Goal: Task Accomplishment & Management: Manage account settings

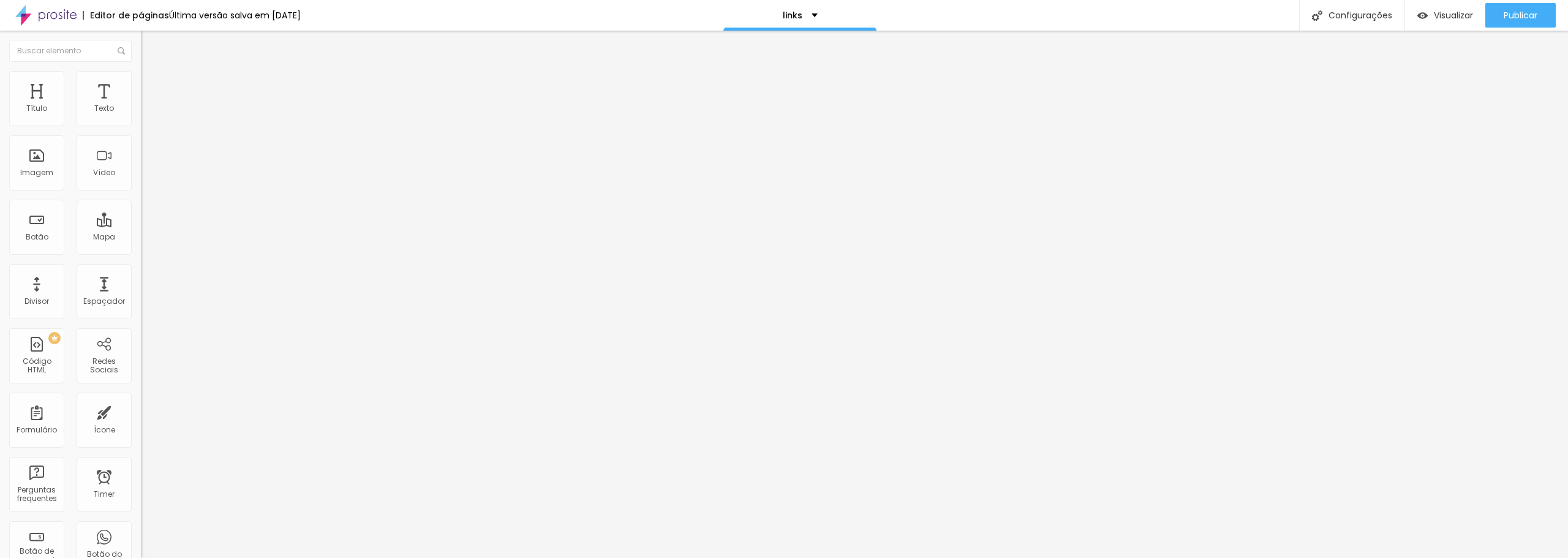
click at [141, 106] on span "Trocar imagem" at bounding box center [174, 100] width 67 height 11
drag, startPoint x: 45, startPoint y: 78, endPoint x: 59, endPoint y: 77, distance: 14.0
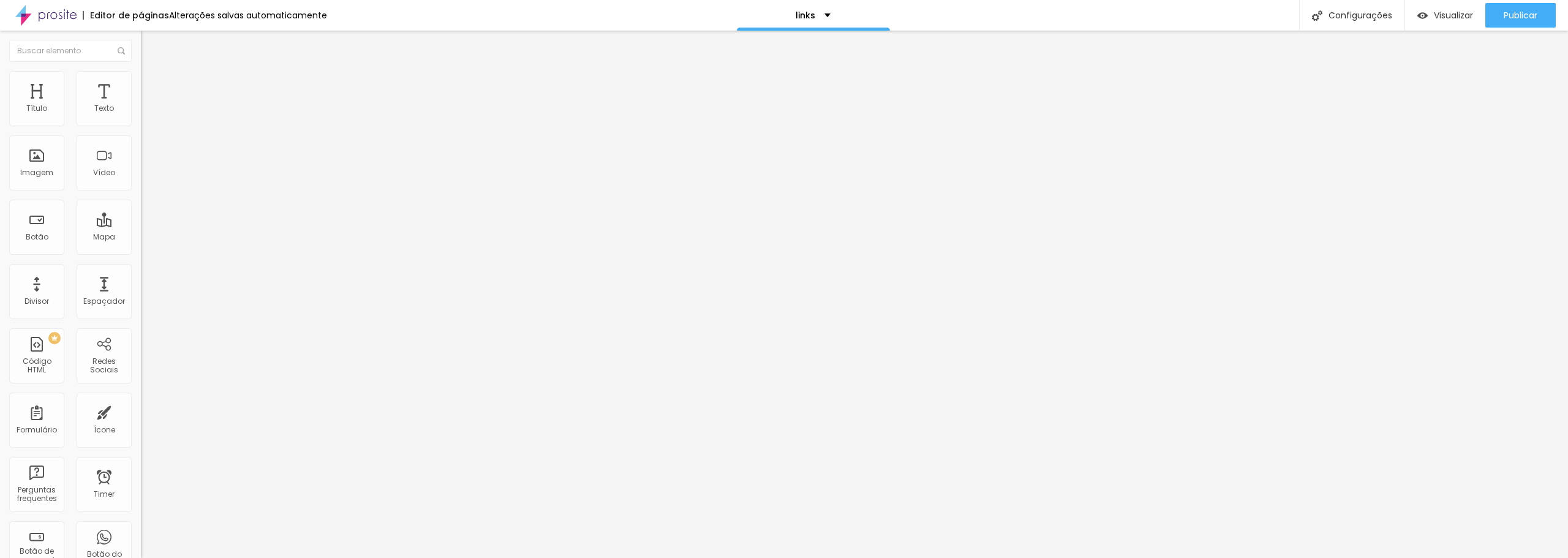
click at [141, 78] on ul "Conteúdo Estilo Avançado" at bounding box center [211, 77] width 141 height 36
click at [141, 73] on img at bounding box center [146, 76] width 11 height 11
click at [141, 84] on li "Avançado" at bounding box center [211, 90] width 141 height 12
click at [141, 71] on li "Conteúdo" at bounding box center [211, 65] width 141 height 12
click at [141, 192] on span "Original" at bounding box center [155, 186] width 30 height 11
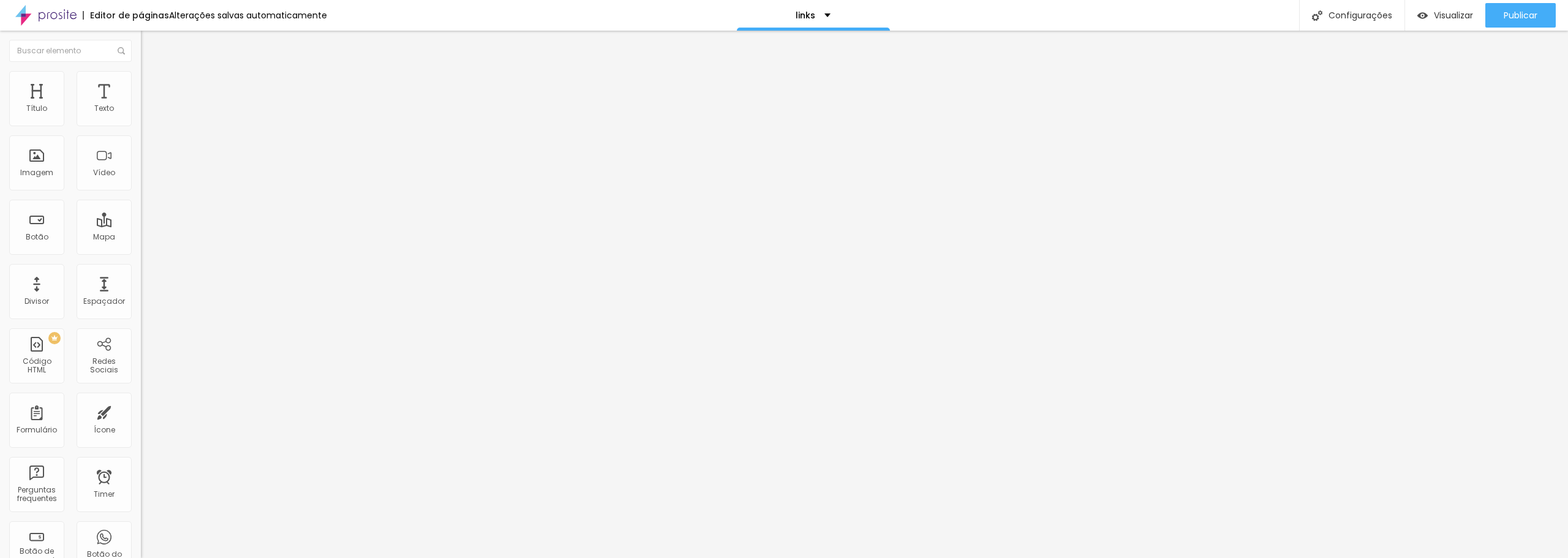
click at [141, 207] on span "Padrão" at bounding box center [154, 201] width 27 height 11
click at [141, 218] on span "Quadrado" at bounding box center [160, 213] width 40 height 11
click at [141, 224] on div "Original" at bounding box center [211, 220] width 141 height 8
click at [141, 104] on div "Trocar imagem" at bounding box center [211, 100] width 141 height 8
click at [141, 106] on span "Trocar imagem" at bounding box center [174, 100] width 67 height 11
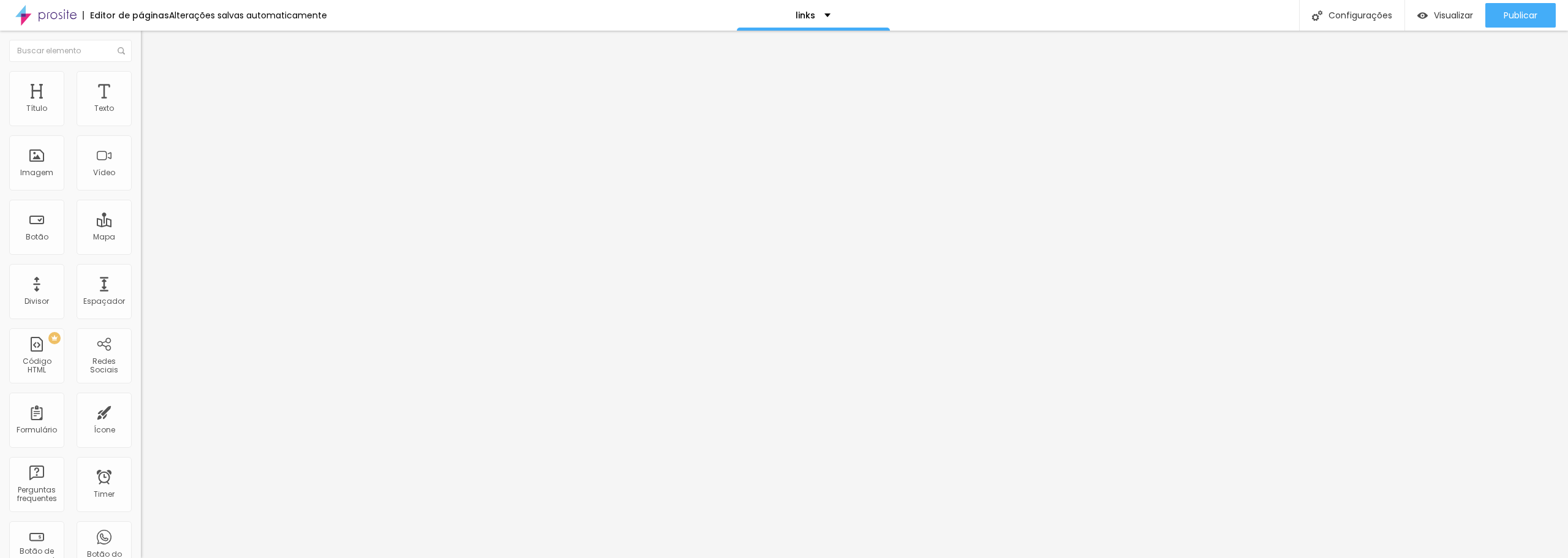
click at [141, 106] on span "Trocar imagem" at bounding box center [174, 100] width 67 height 11
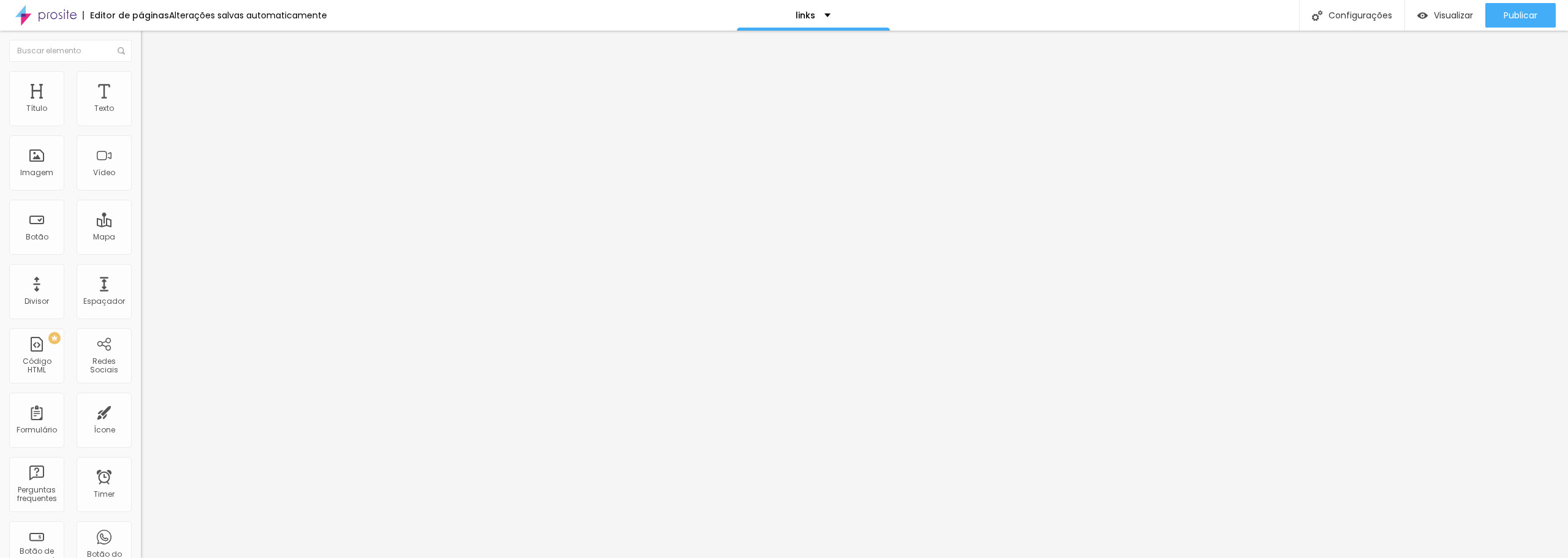
click at [141, 175] on img at bounding box center [144, 170] width 8 height 8
click at [141, 156] on div at bounding box center [211, 151] width 141 height 10
click at [141, 165] on img at bounding box center [144, 160] width 8 height 8
click at [141, 192] on span "Original" at bounding box center [155, 186] width 30 height 11
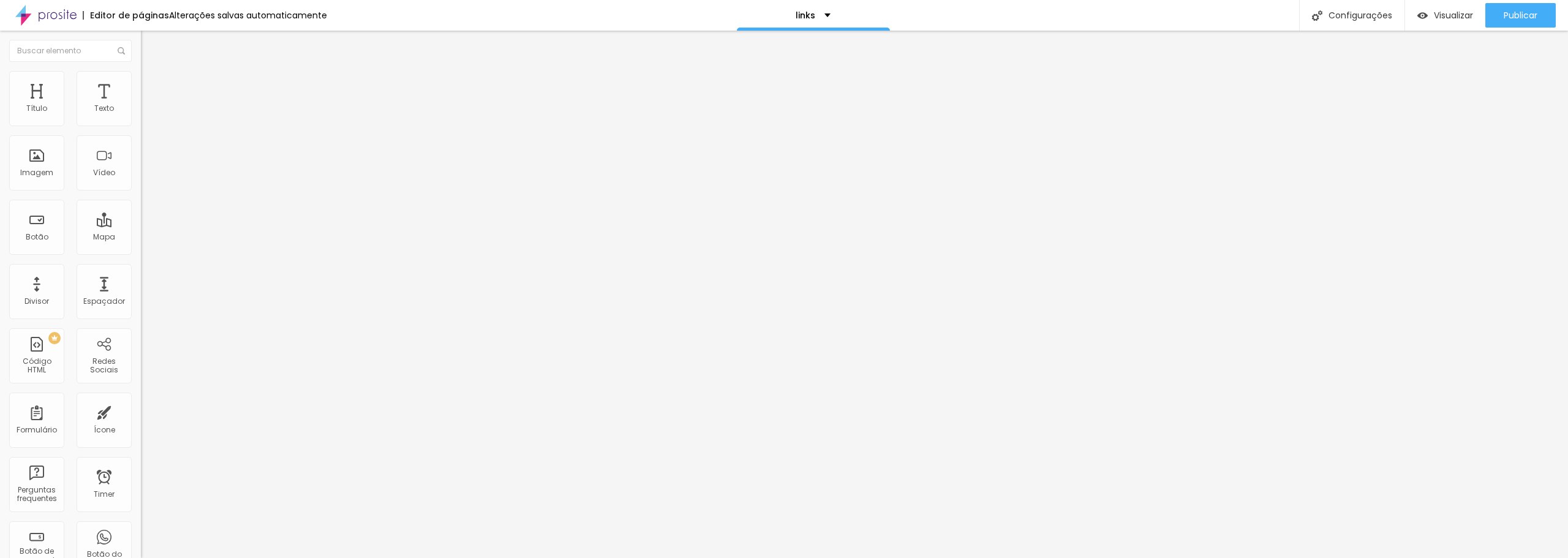
click at [141, 207] on span "Padrão" at bounding box center [154, 201] width 27 height 11
click at [181, 218] on span "1:1" at bounding box center [184, 213] width 7 height 11
click at [172, 199] on span "16:9" at bounding box center [179, 194] width 14 height 11
click at [141, 224] on div "Original" at bounding box center [211, 220] width 141 height 8
click at [141, 71] on li "Estilo" at bounding box center [211, 77] width 141 height 12
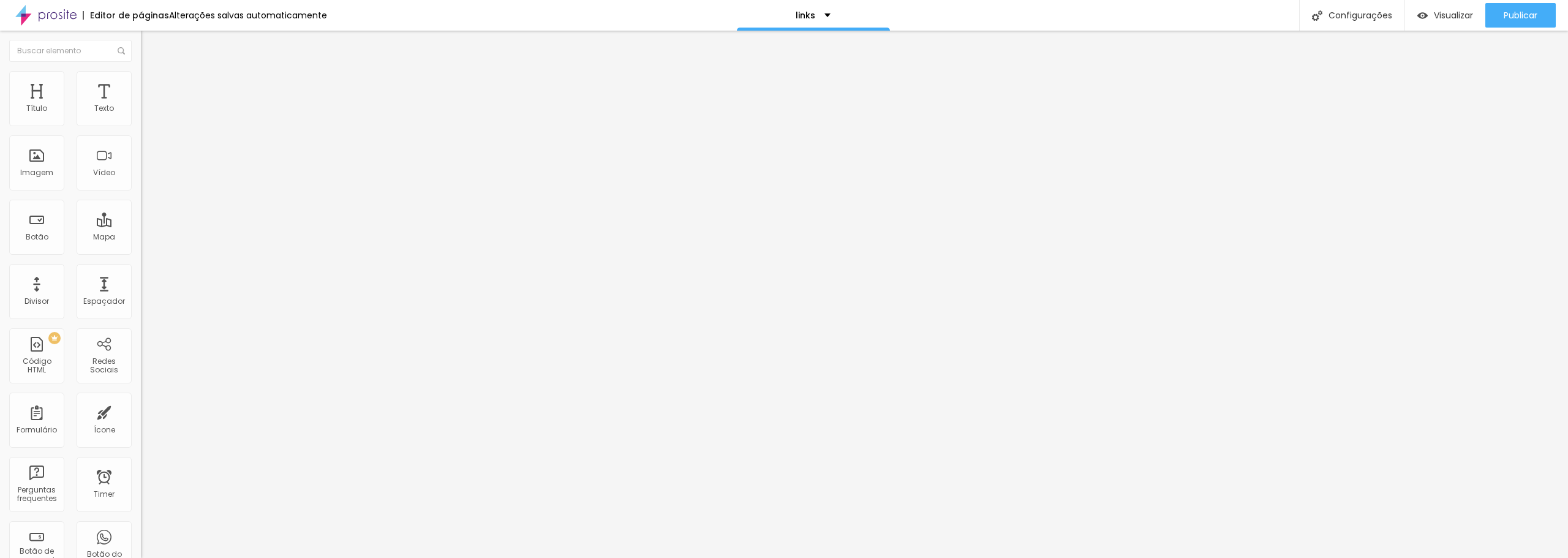
drag, startPoint x: 46, startPoint y: 128, endPoint x: 81, endPoint y: 137, distance: 36.1
click at [141, 127] on div at bounding box center [211, 121] width 141 height 11
type input "40"
type input "50"
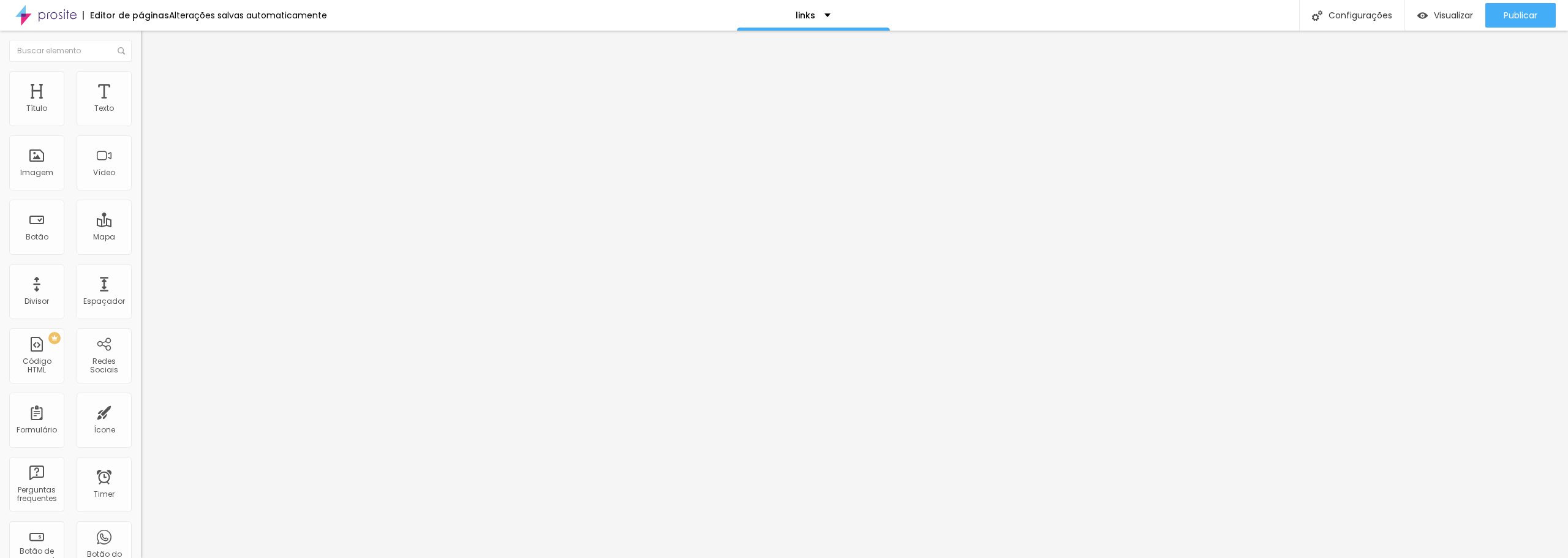
type input "50"
type input "55"
type input "60"
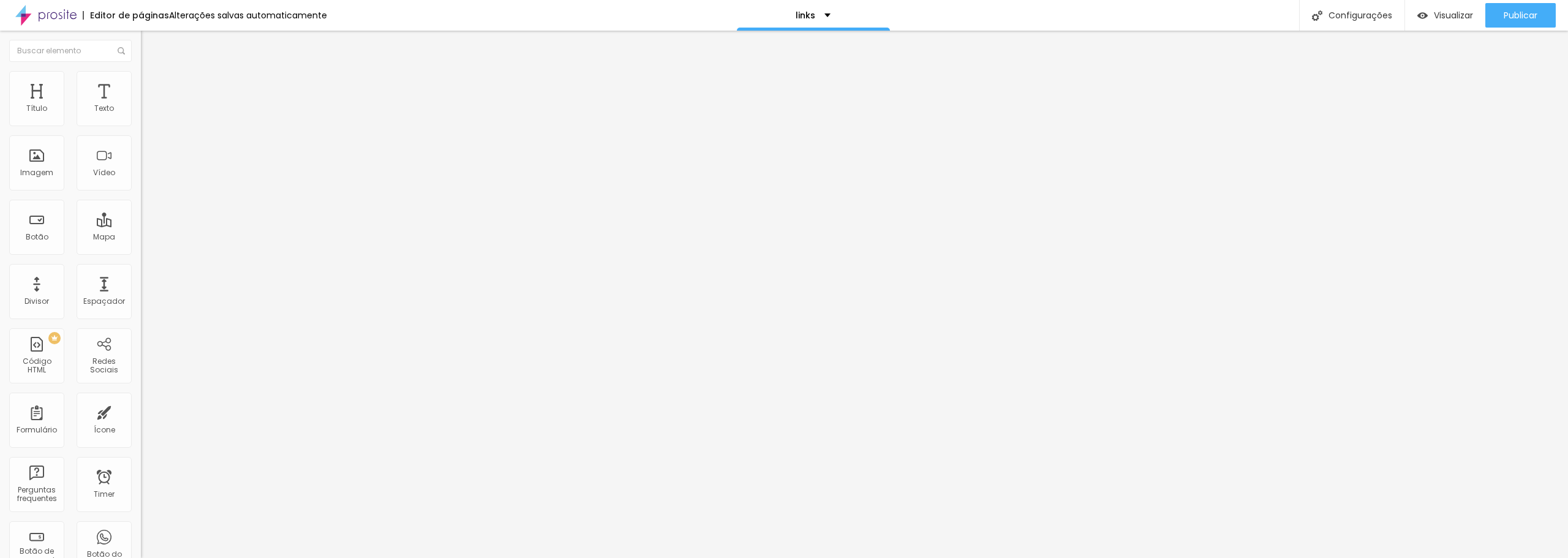
type input "65"
type input "60"
type input "55"
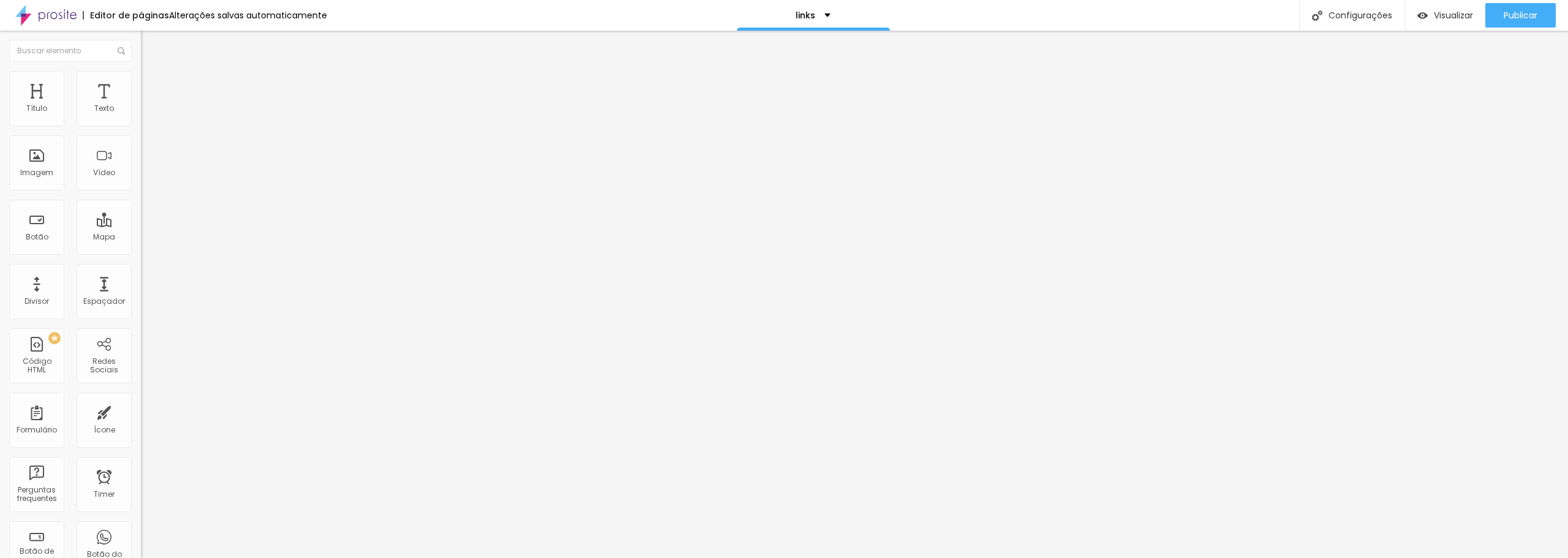
type input "55"
type input "50"
type input "45"
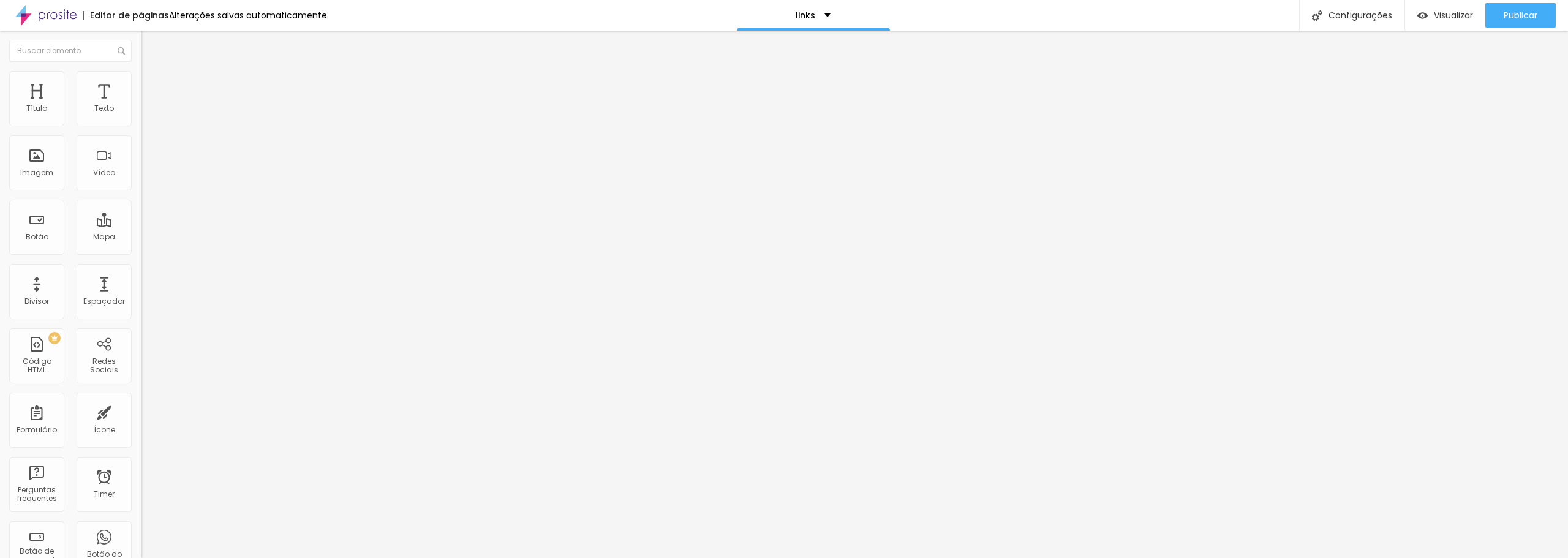
type input "40"
type input "35"
type input "30"
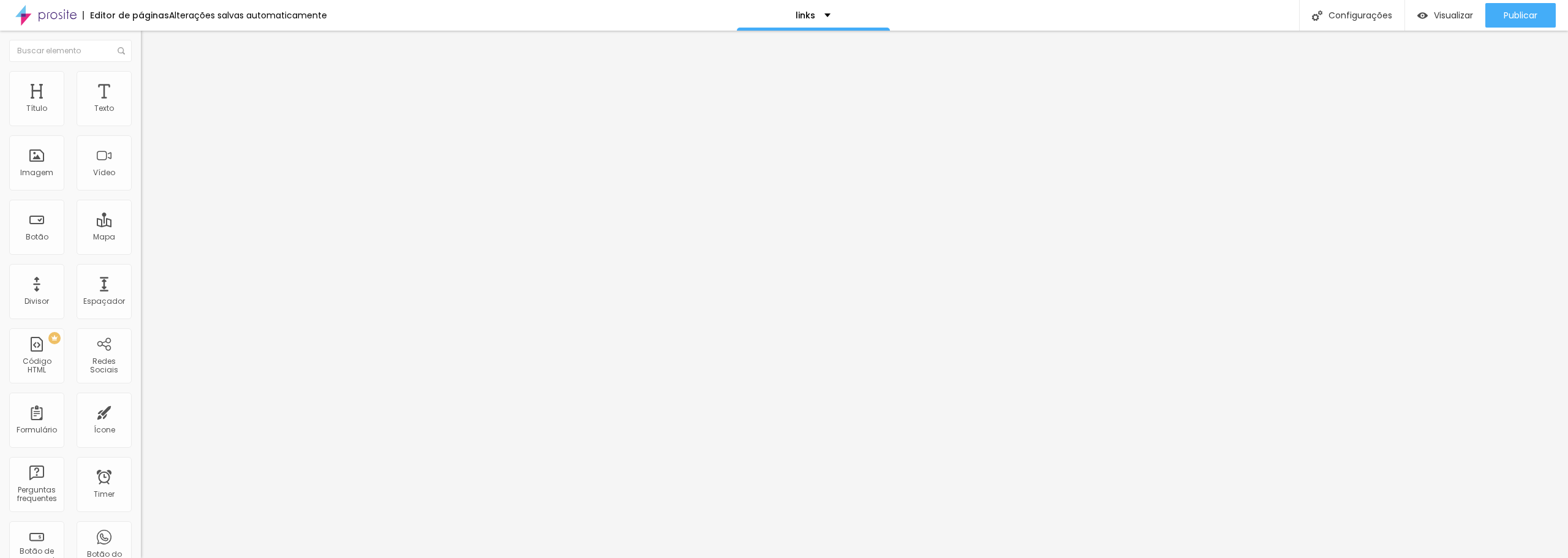
type input "30"
type input "25"
type input "20"
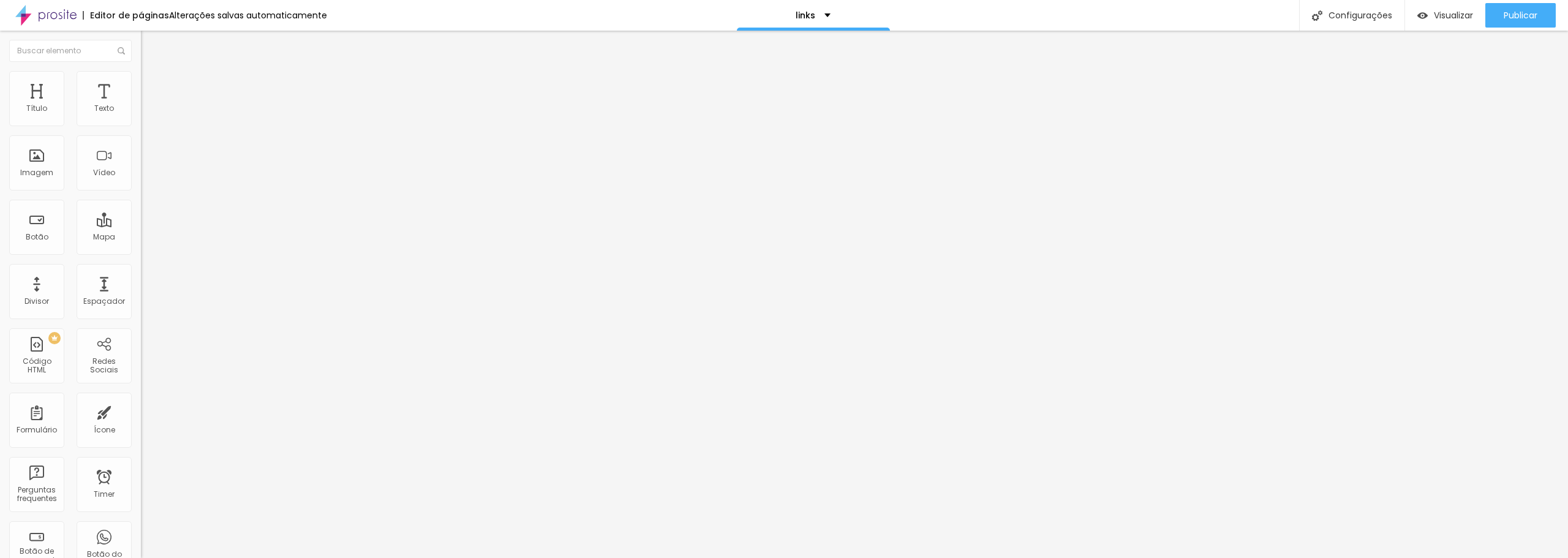
type input "15"
type input "20"
type input "25"
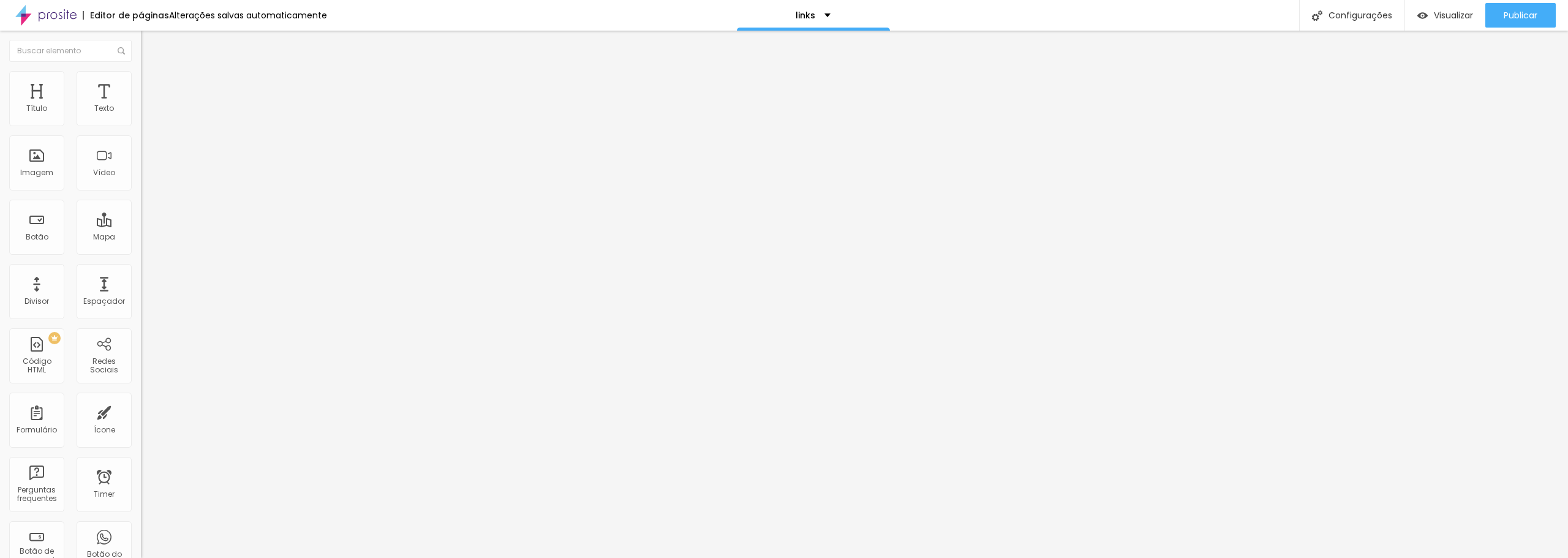
type input "25"
type input "20"
type input "15"
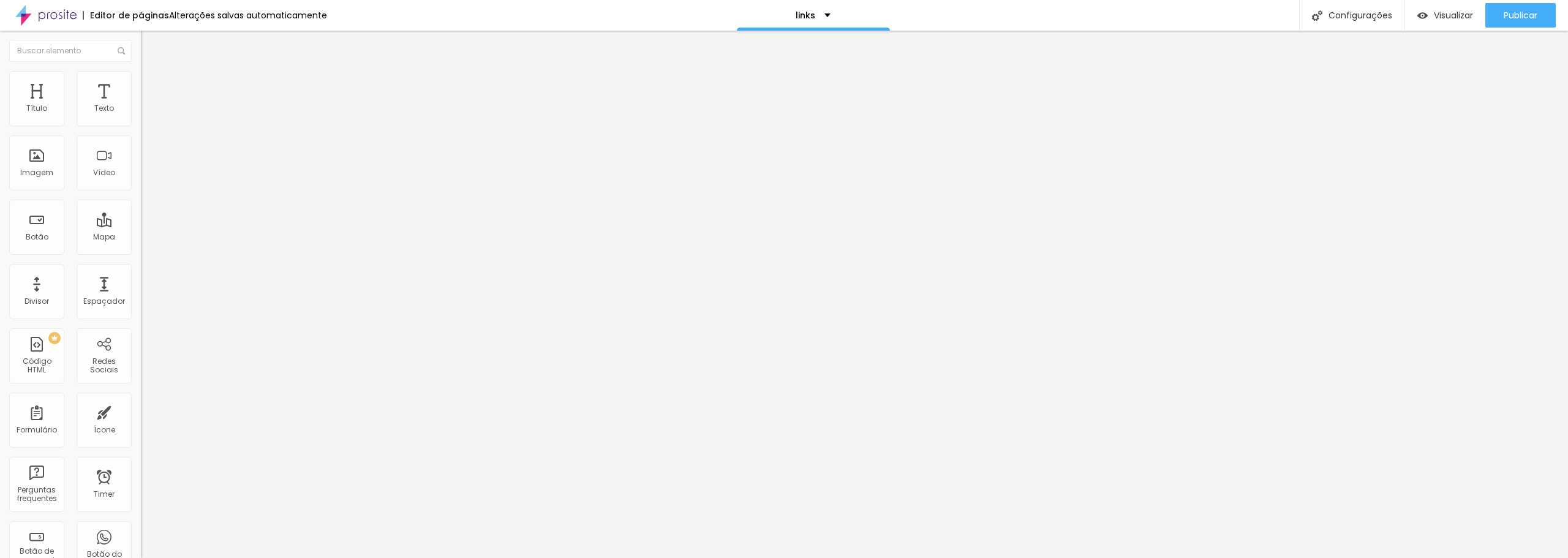
type input "20"
drag, startPoint x: 50, startPoint y: 134, endPoint x: 24, endPoint y: 135, distance: 26.0
type input "20"
click at [141, 125] on input "range" at bounding box center [180, 120] width 79 height 10
type input "81"
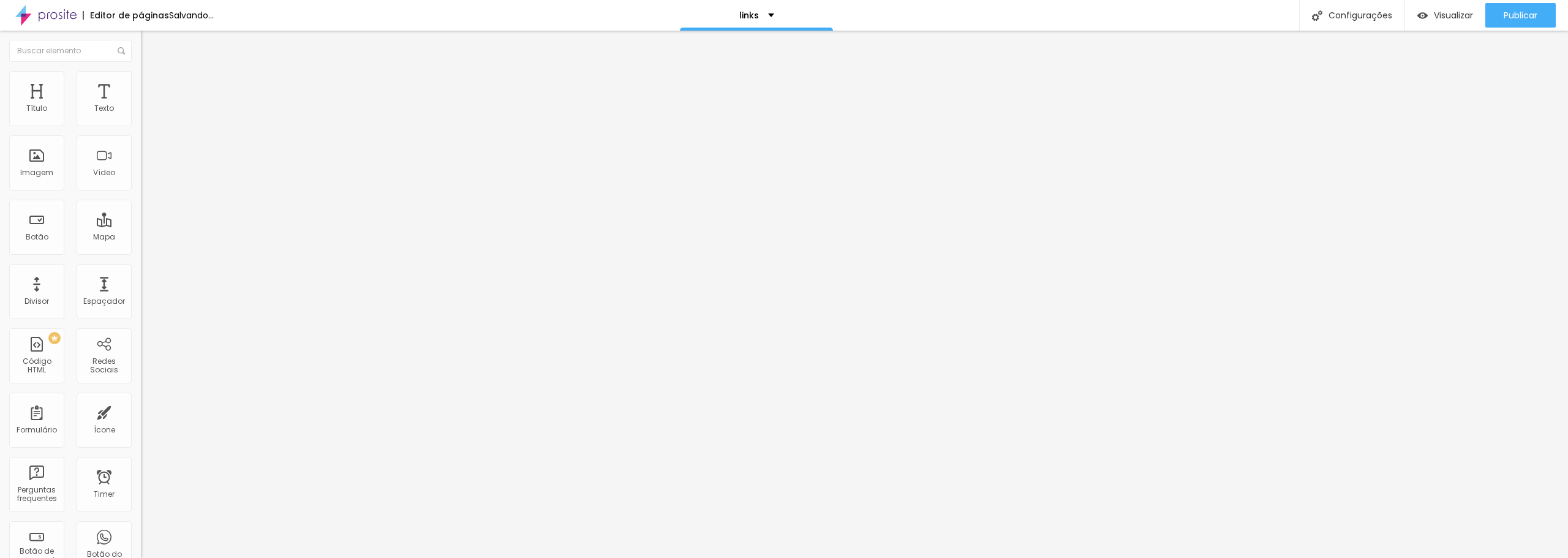
type input "81"
type input "79"
type input "74"
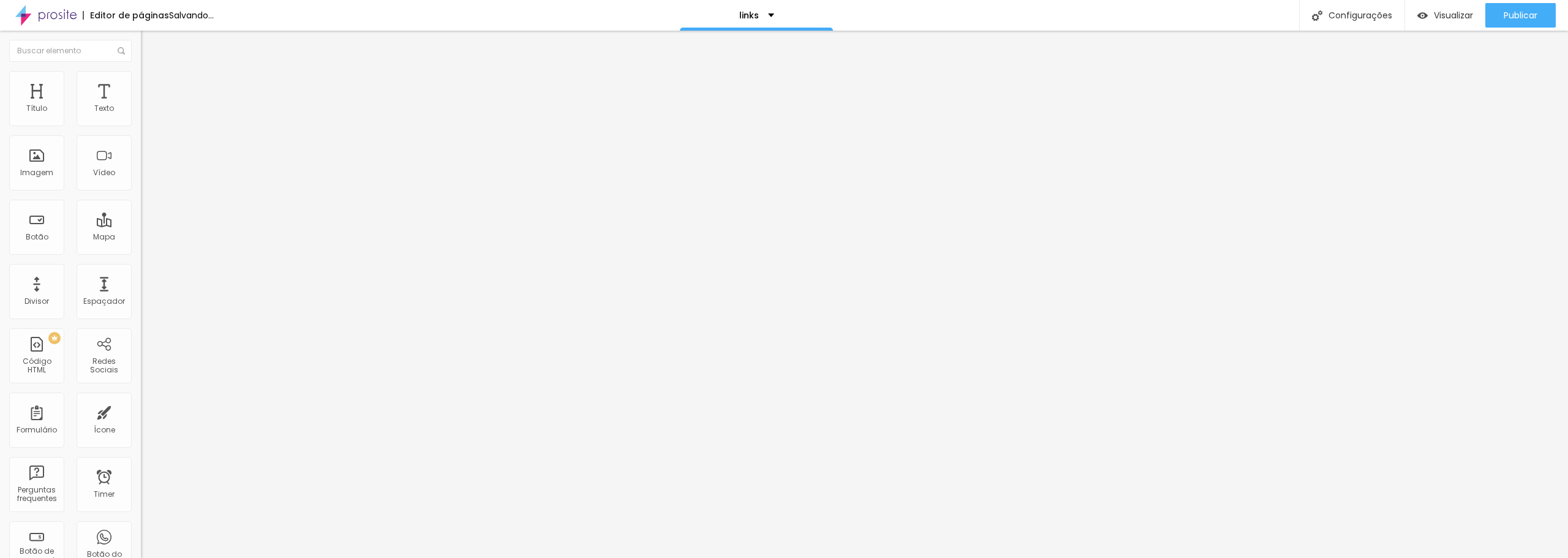
type input "72"
type input "56"
type input "49"
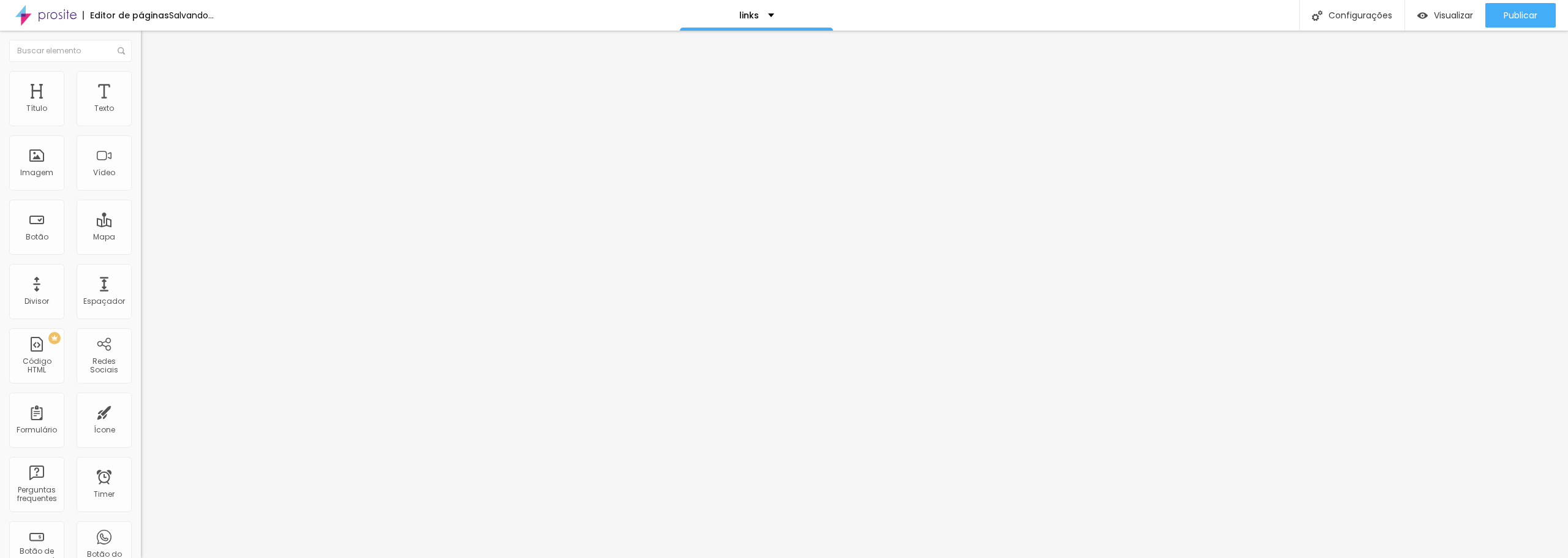
type input "49"
type input "44"
type input "43"
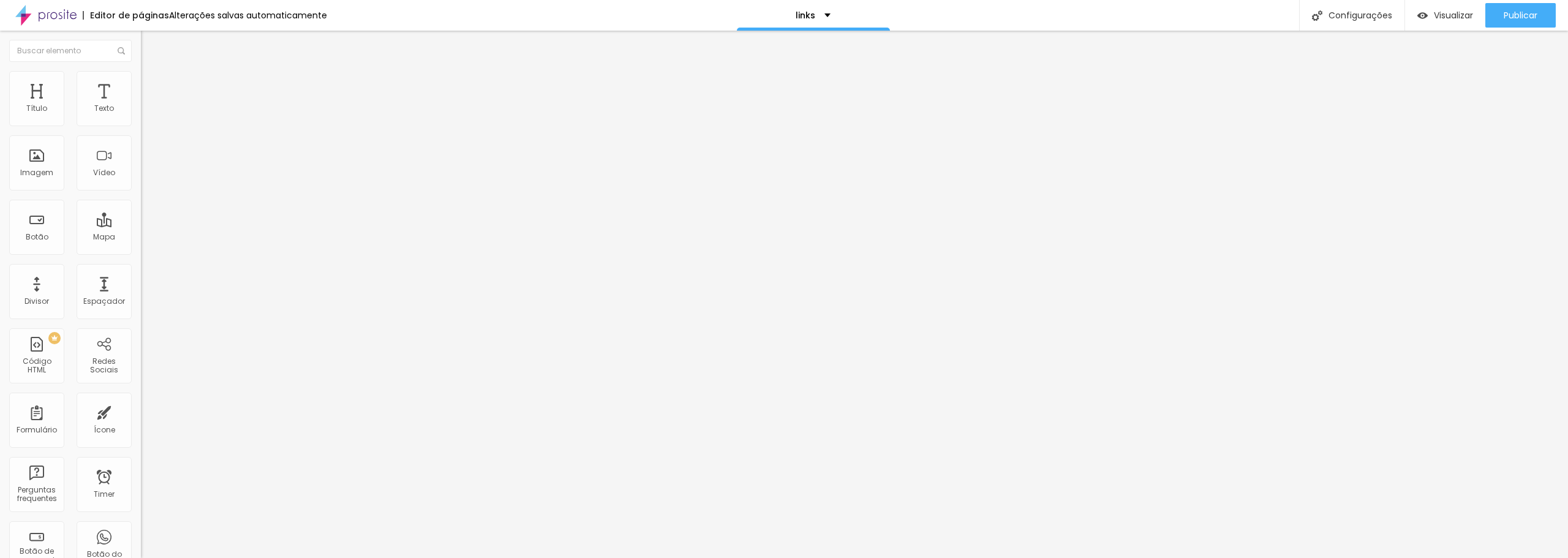
type input "39"
type input "41"
type input "44"
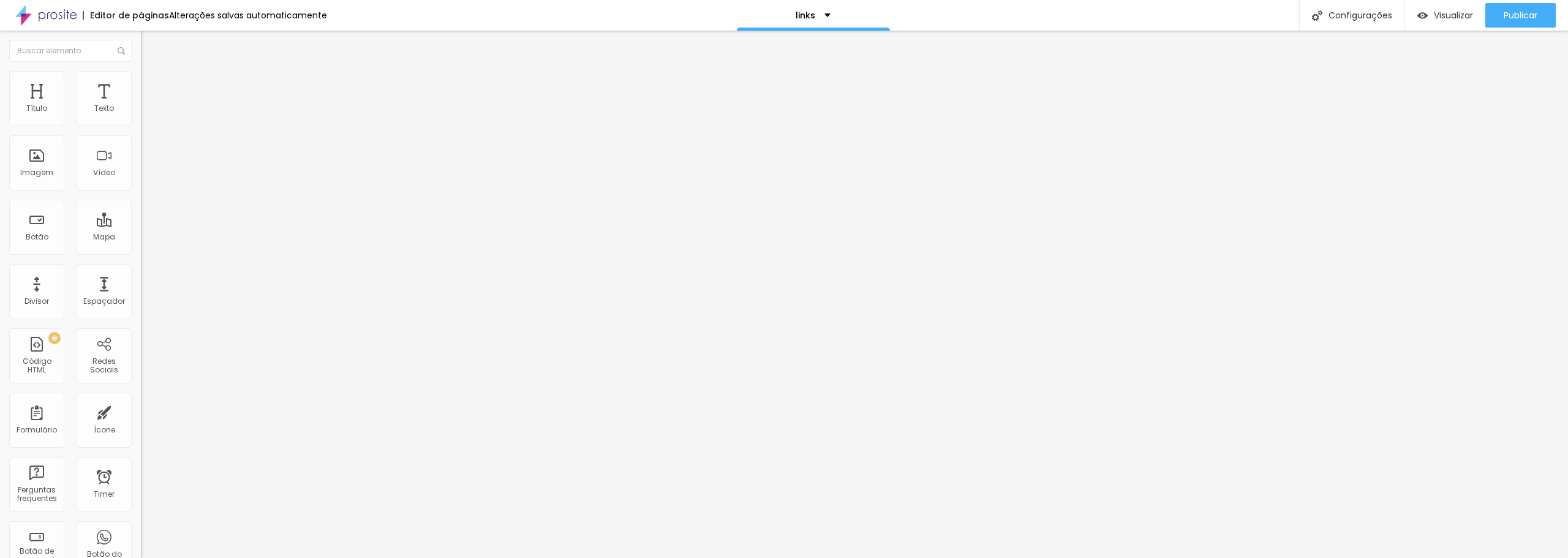
type input "44"
type input "58"
type input "64"
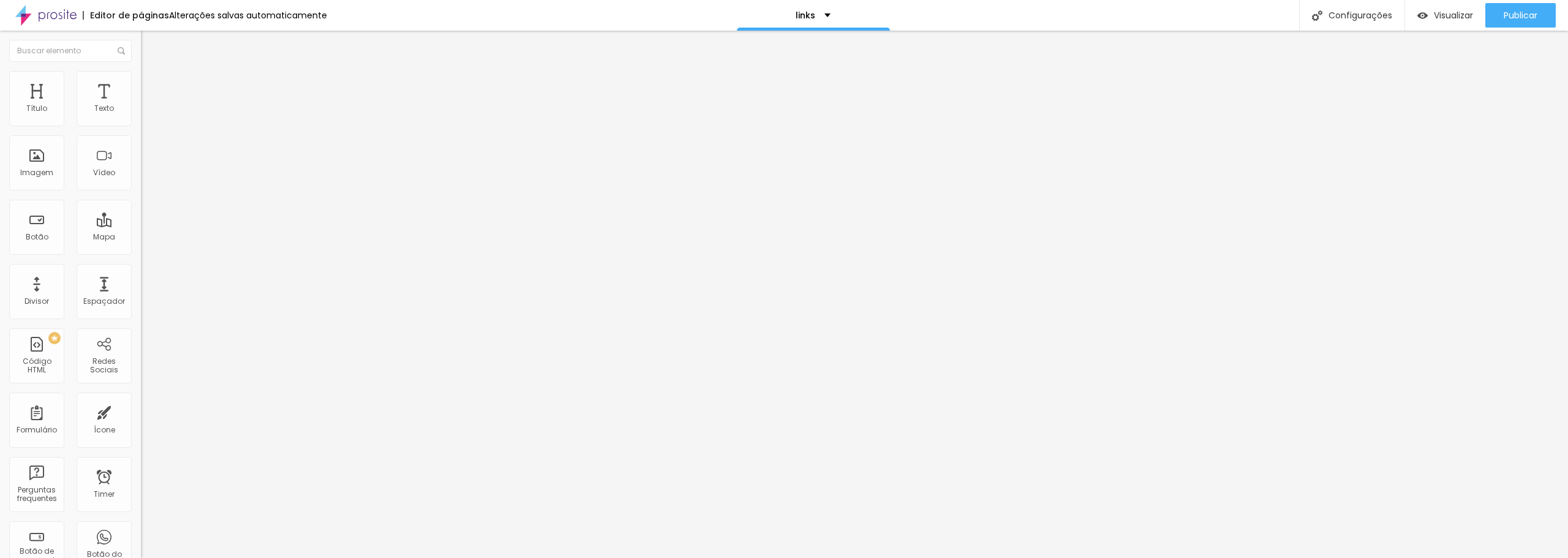
type input "71"
type input "81"
type input "89"
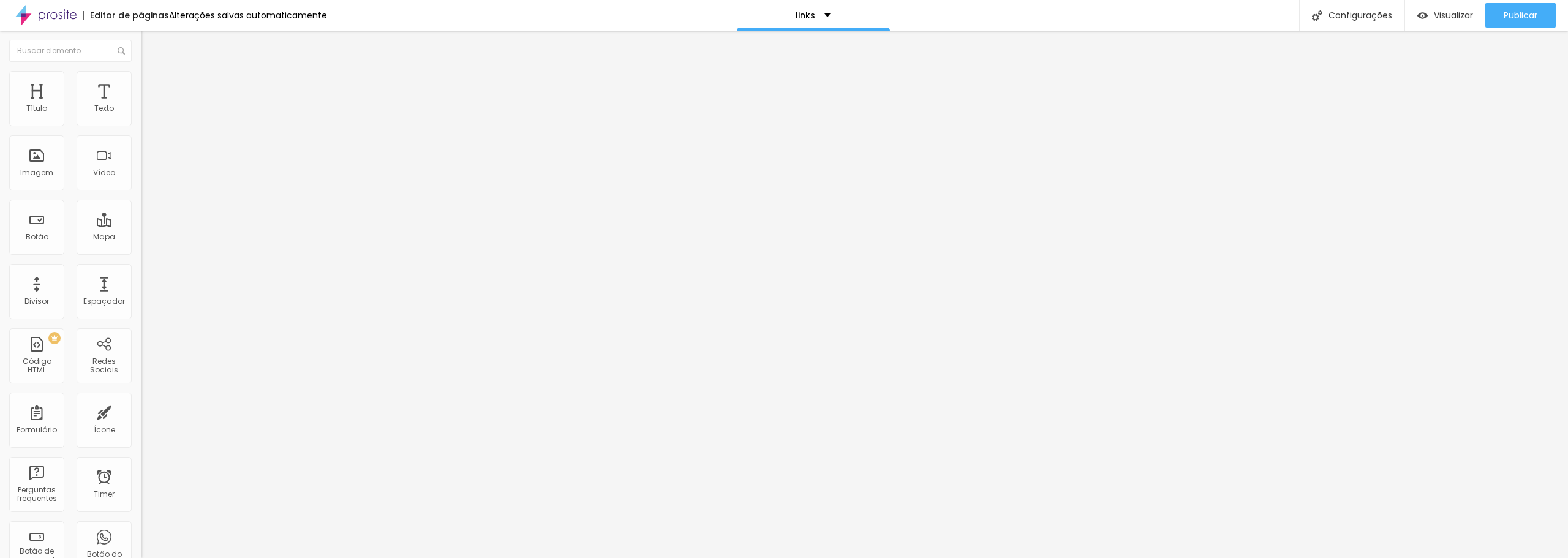
type input "89"
type input "97"
type input "105"
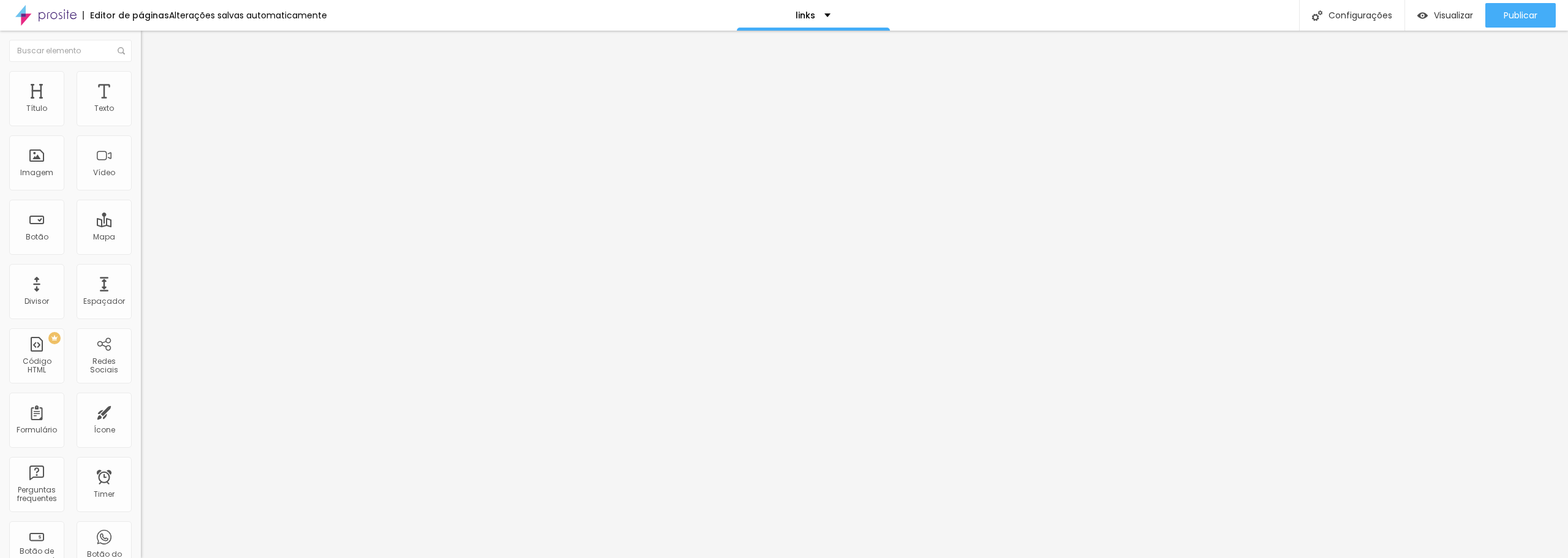
type input "114"
type input "115"
type input "120"
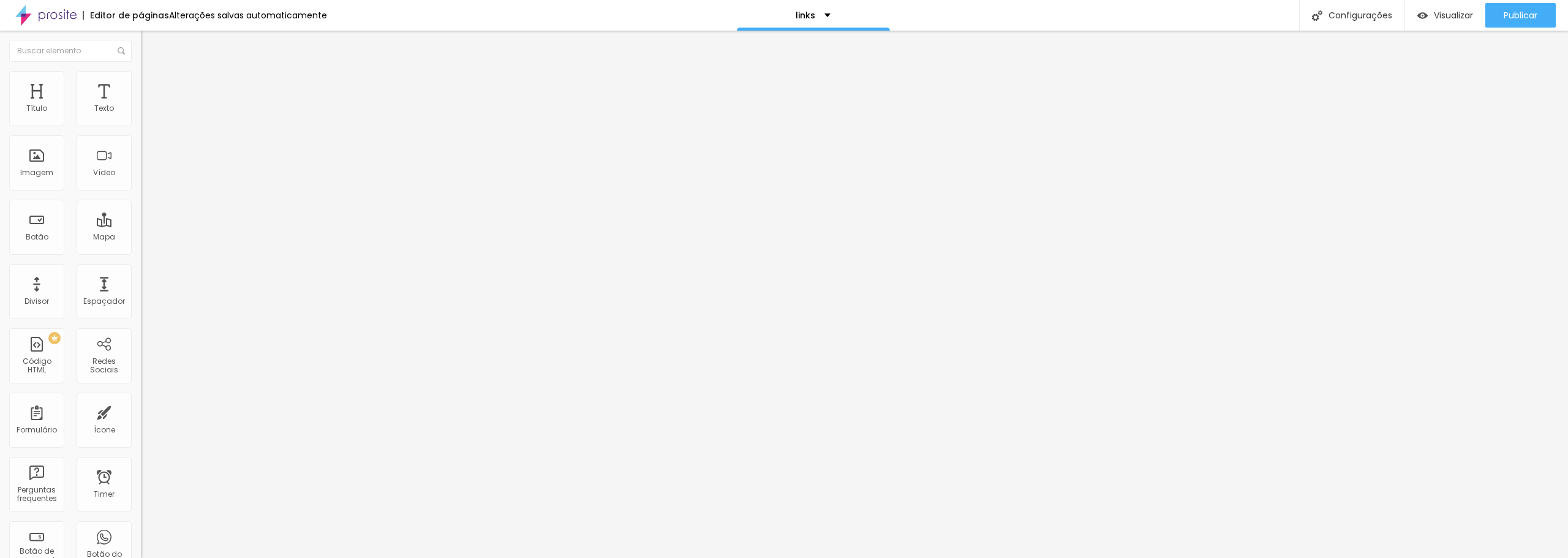
type input "120"
type input "125"
type input "127"
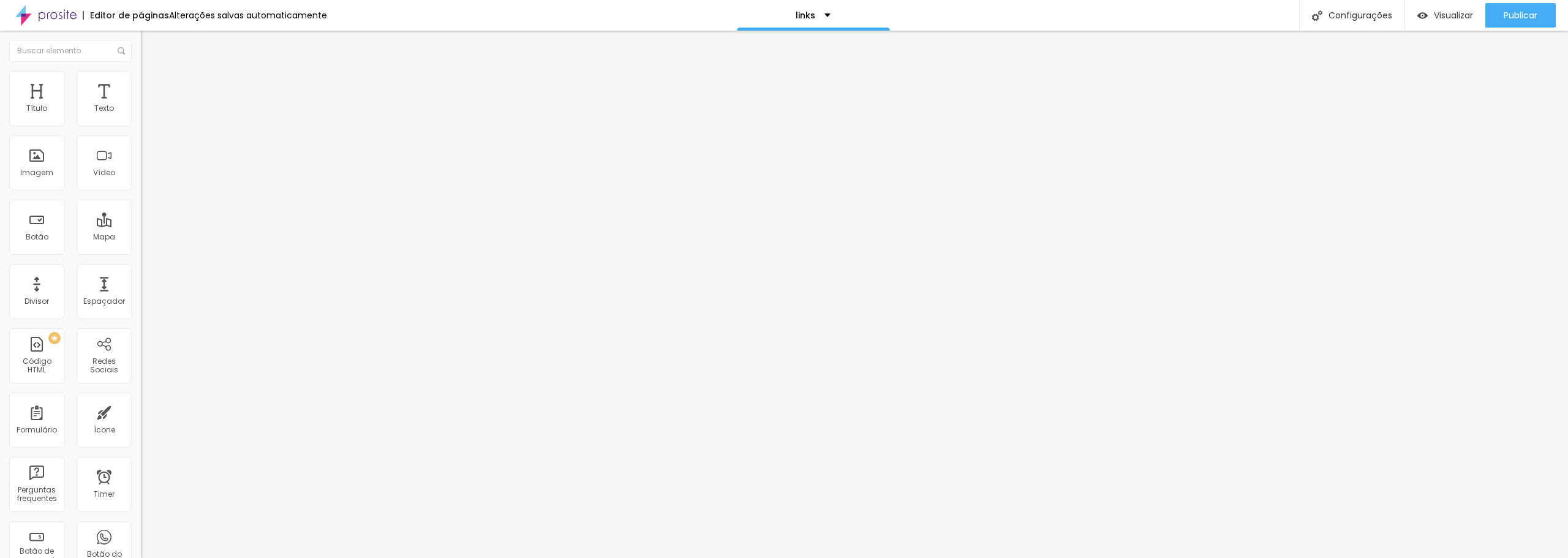
type input "137"
type input "138"
type input "142"
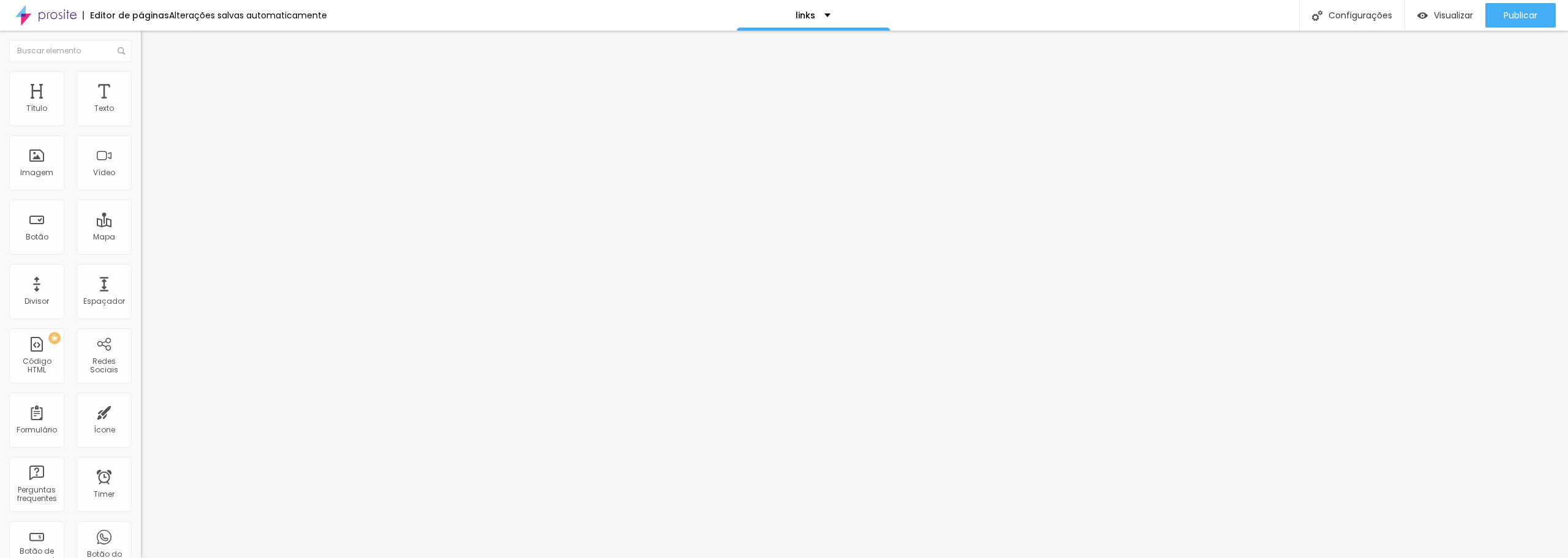
type input "142"
type input "145"
type input "148"
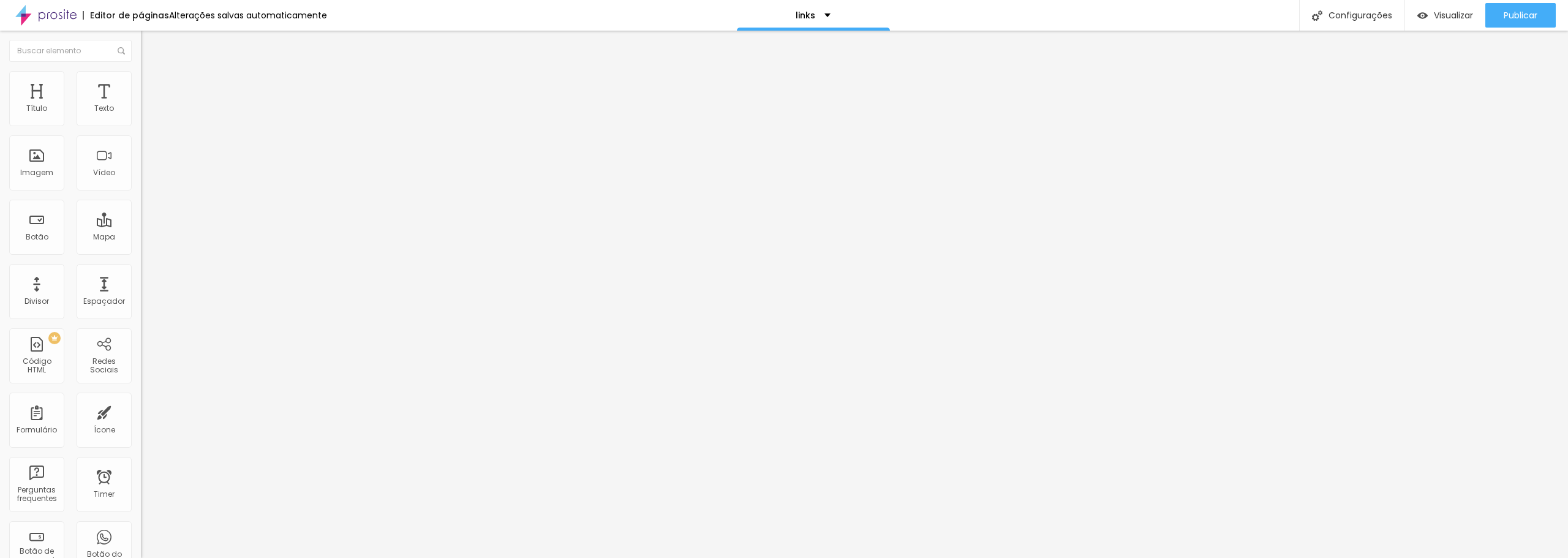
type input "150"
type input "153"
type input "155"
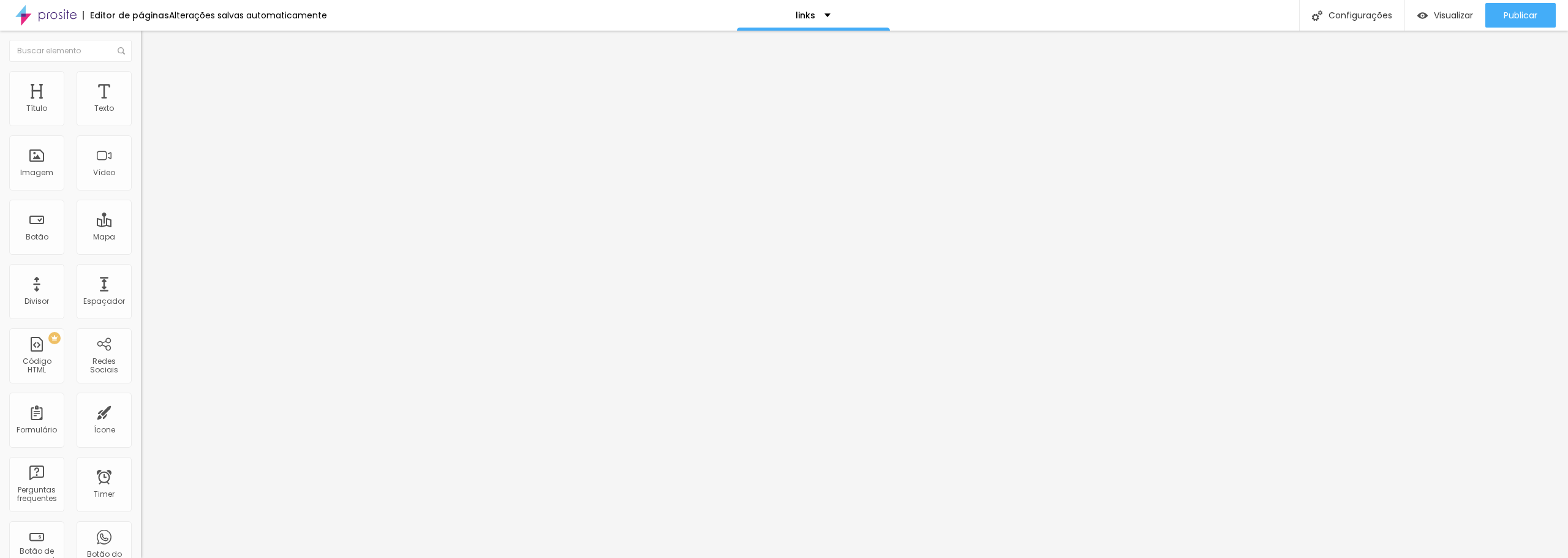
type input "155"
type input "158"
type input "165"
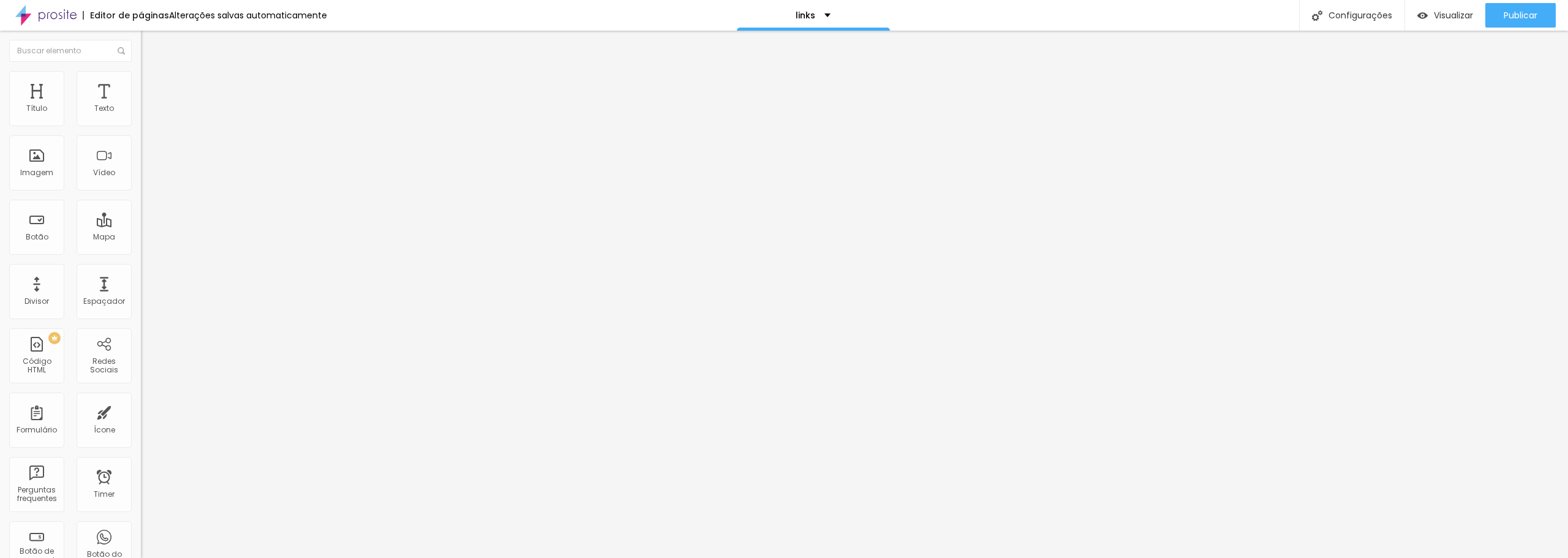
type input "166"
type input "170"
type input "176"
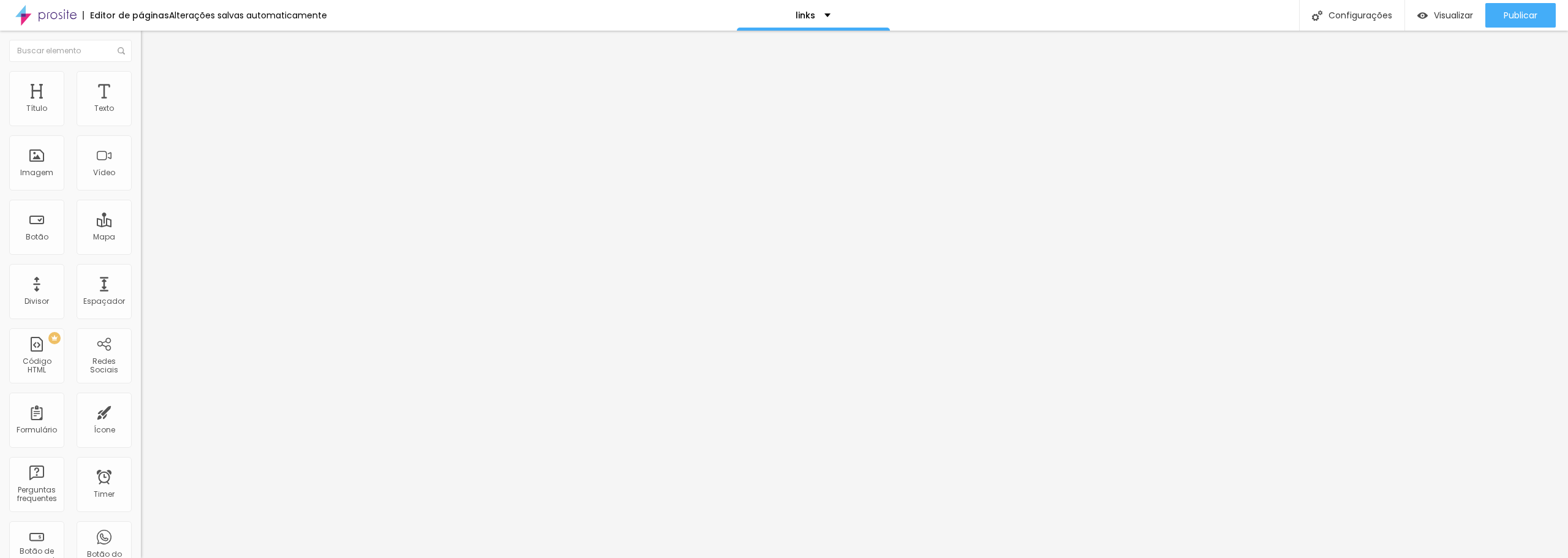
type input "176"
type input "178"
type input "186"
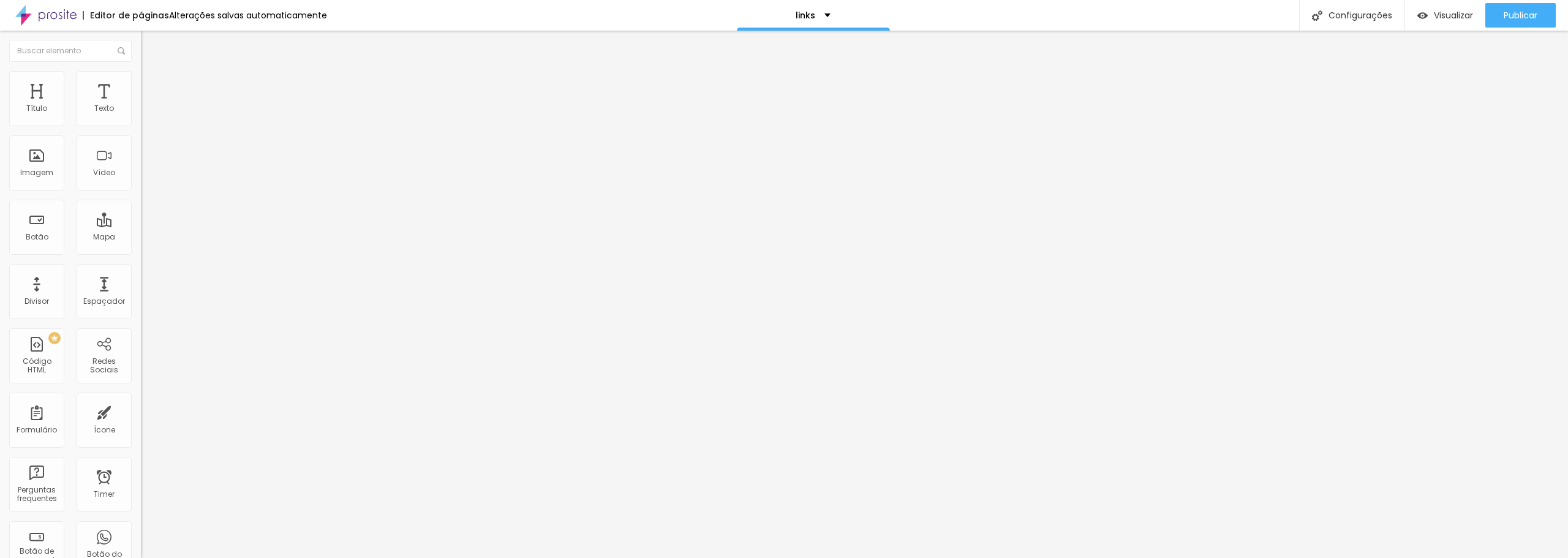
type input "188"
type input "189"
type input "193"
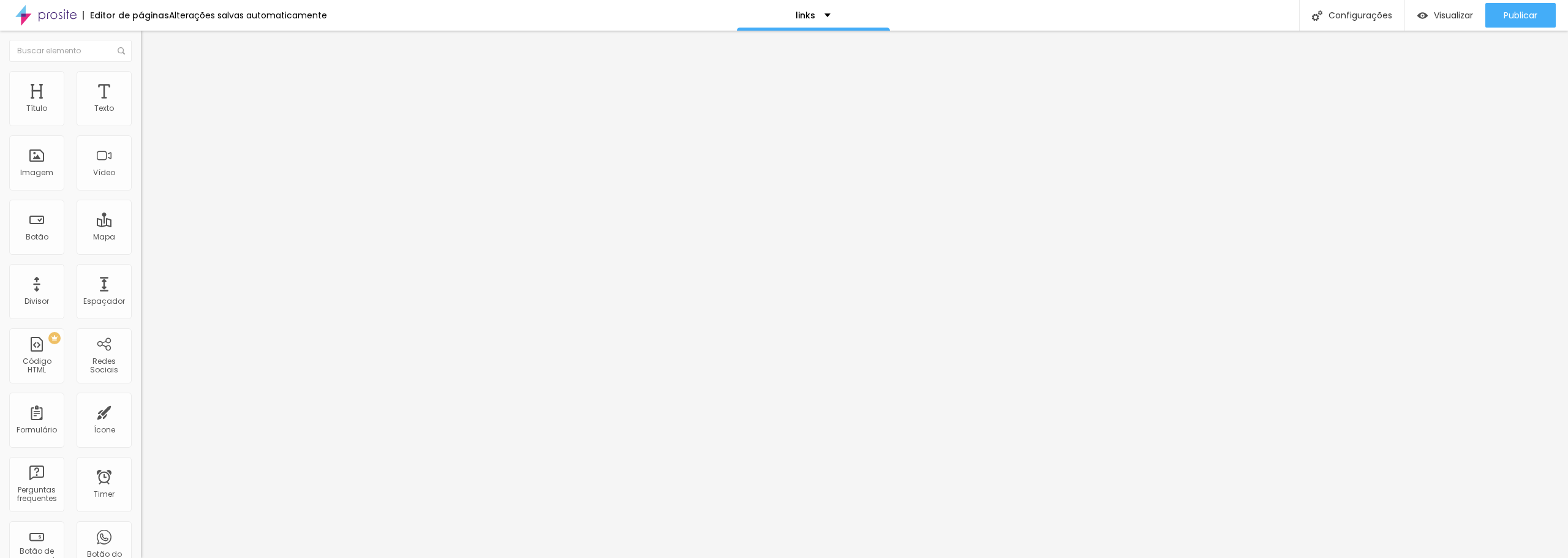
type input "193"
type input "194"
type input "198"
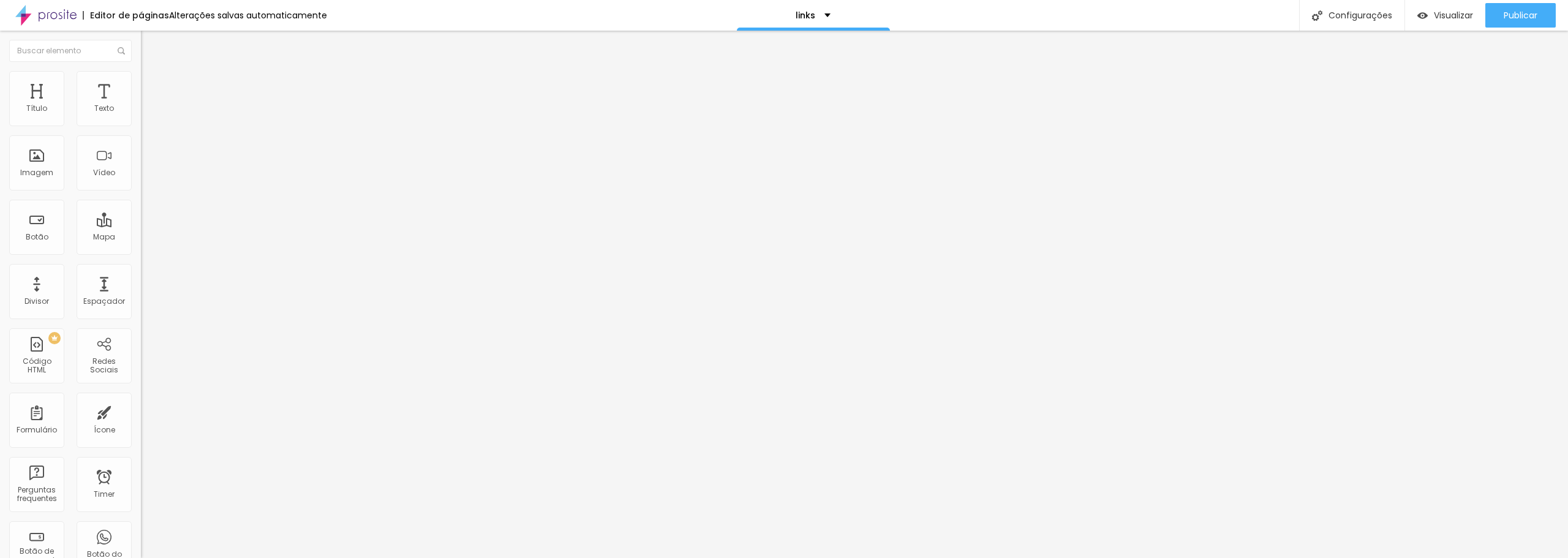
type input "196"
type input "194"
type input "184"
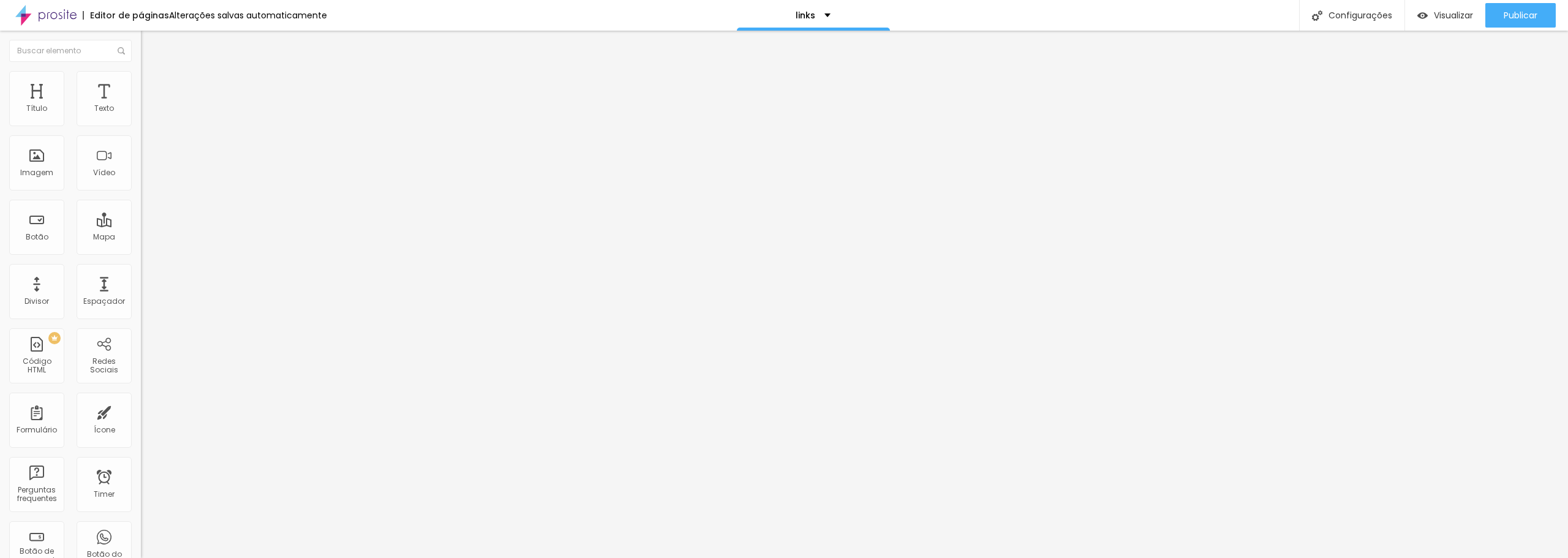
type input "184"
type input "171"
type input "166"
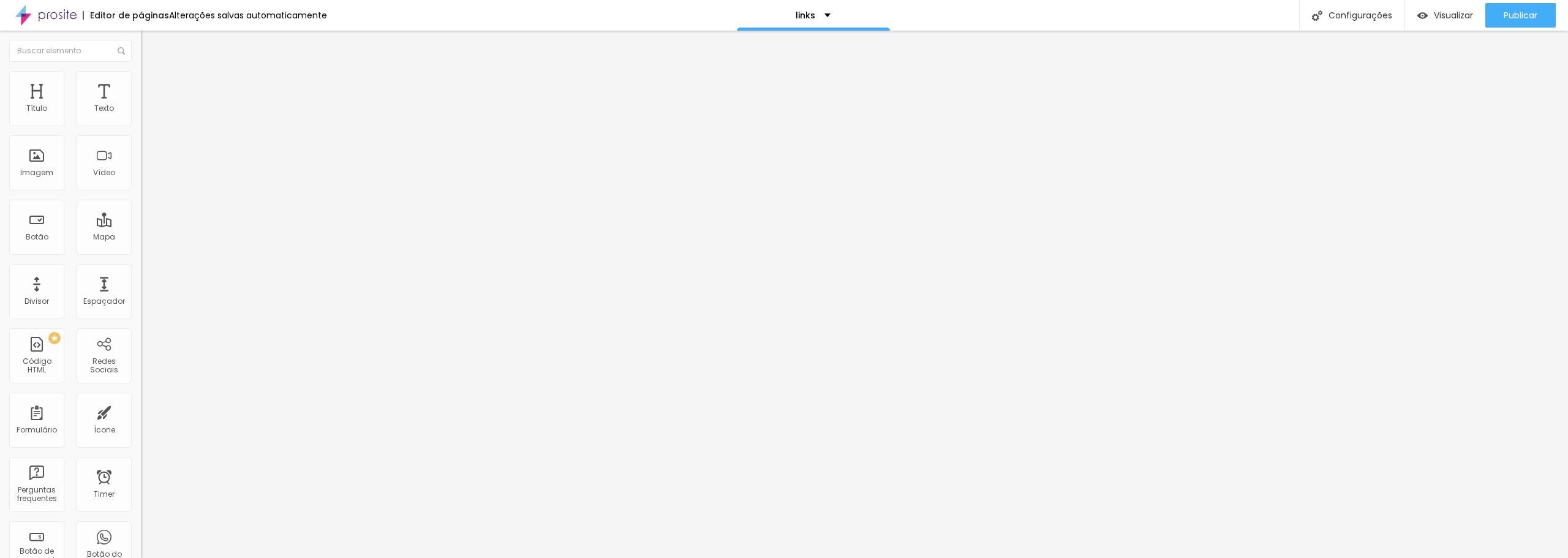
type input "155"
type input "150"
type input "145"
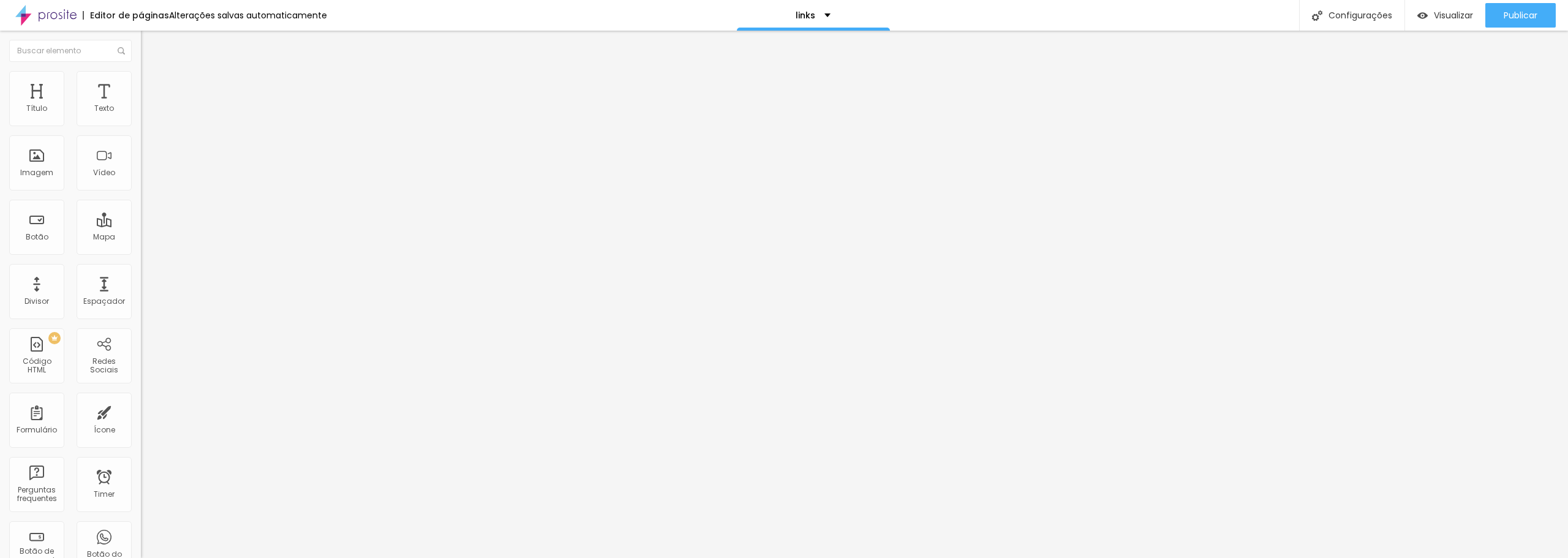
type input "145"
type input "135"
type input "133"
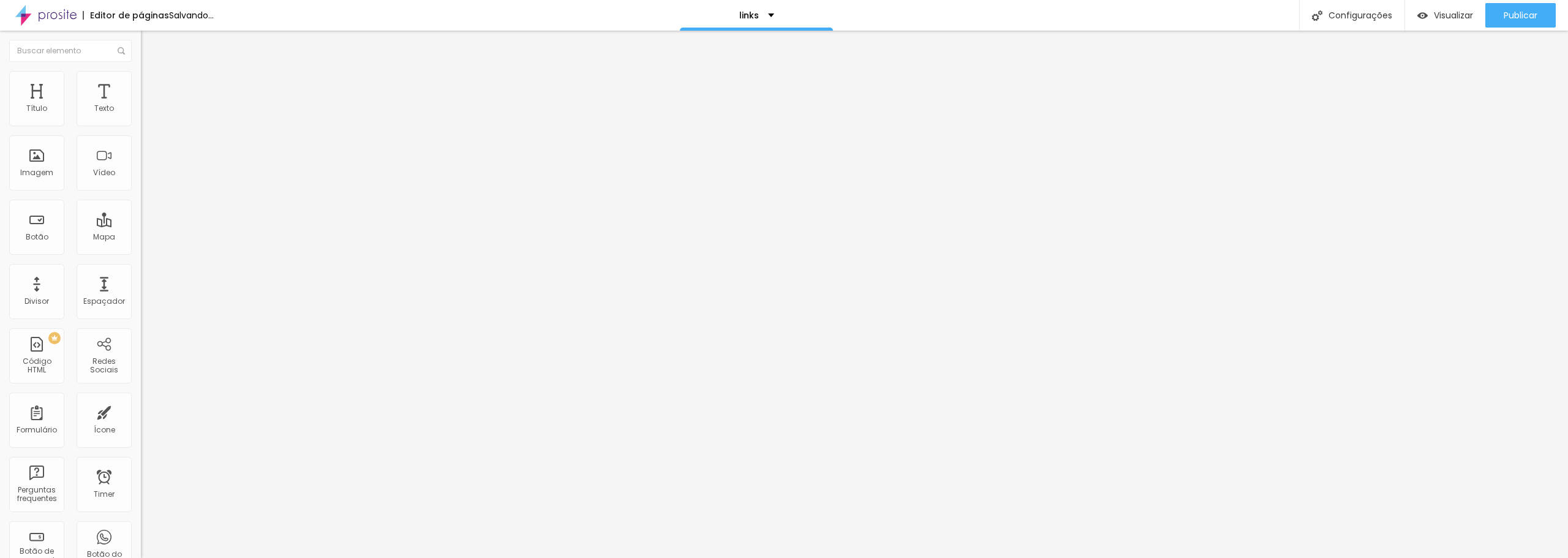
type input "127"
type input "123"
type input "117"
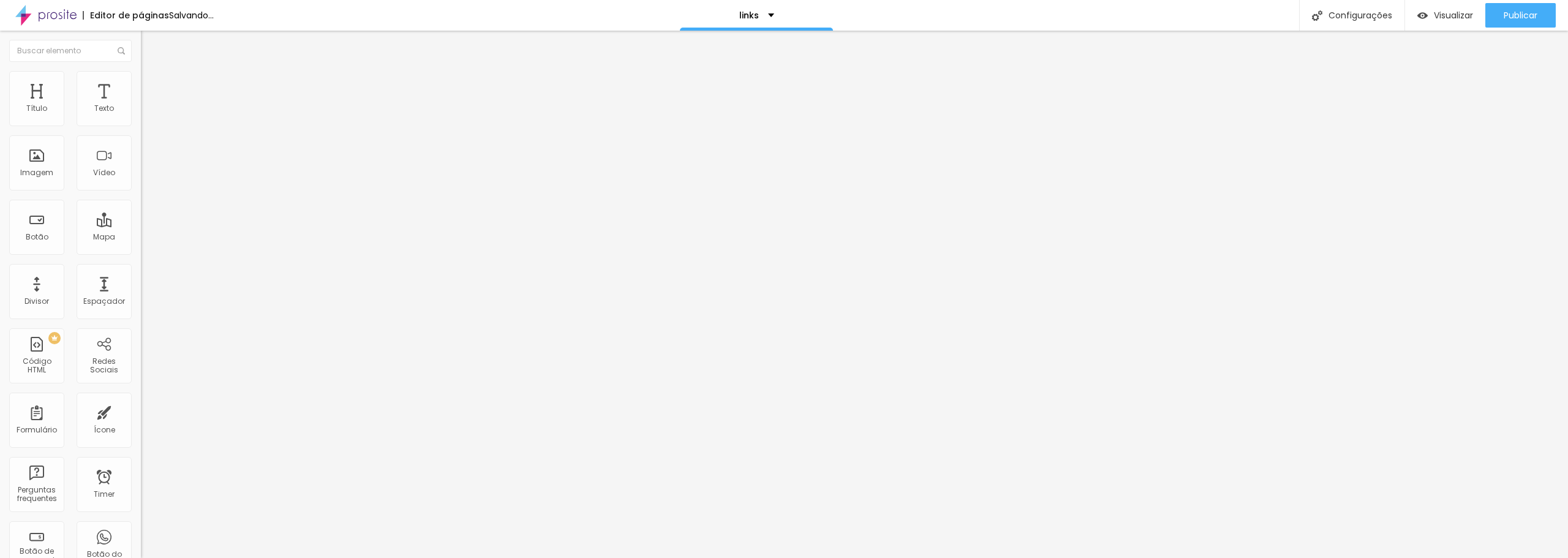
type input "117"
type input "112"
type input "105"
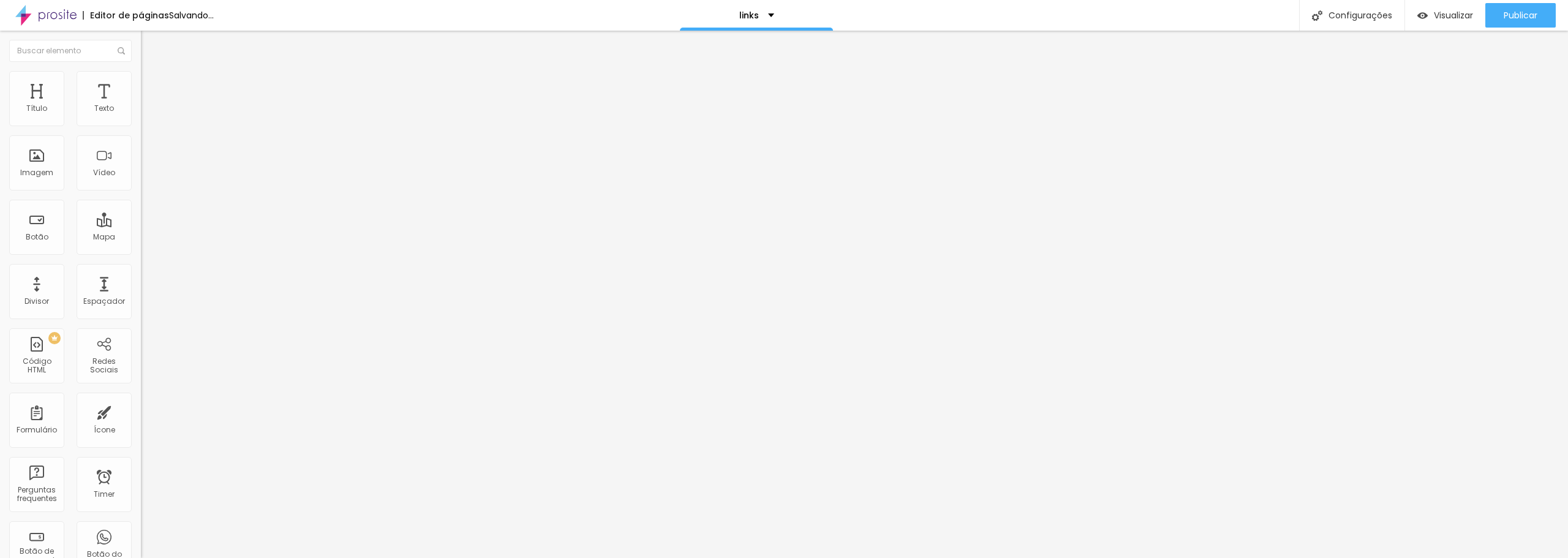
type input "102"
type input "95"
type input "87"
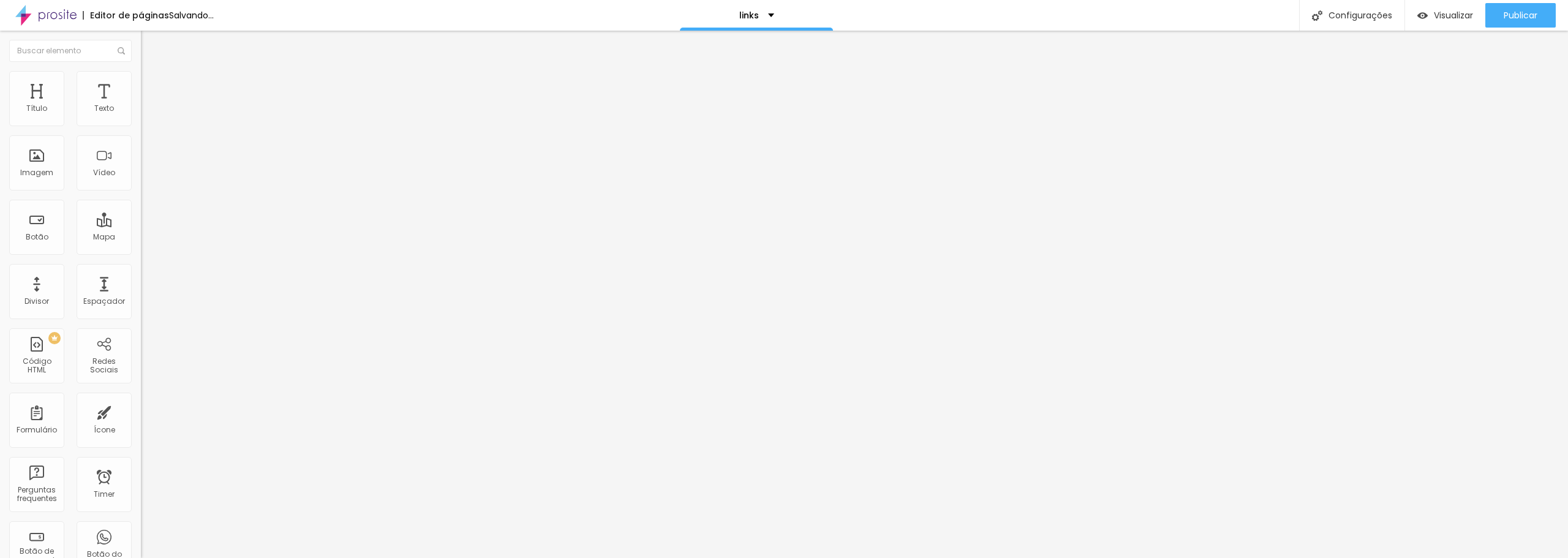
type input "87"
type input "97"
type input "109"
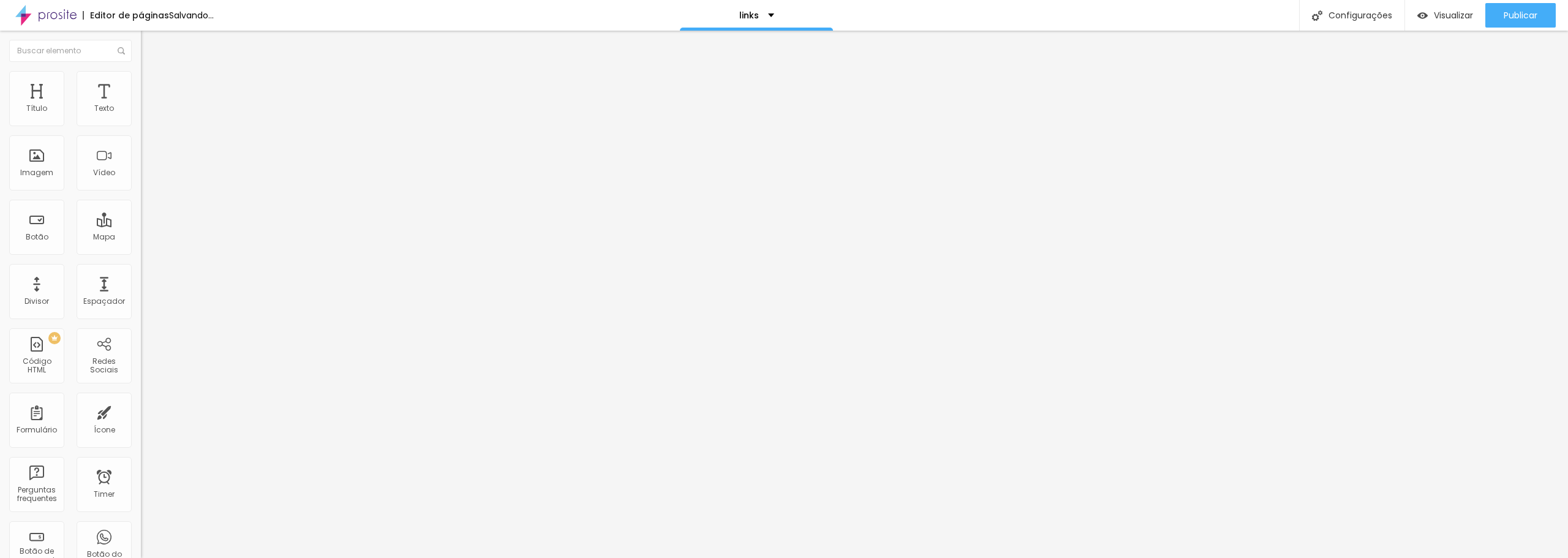
type input "122"
type input "127"
type input "138"
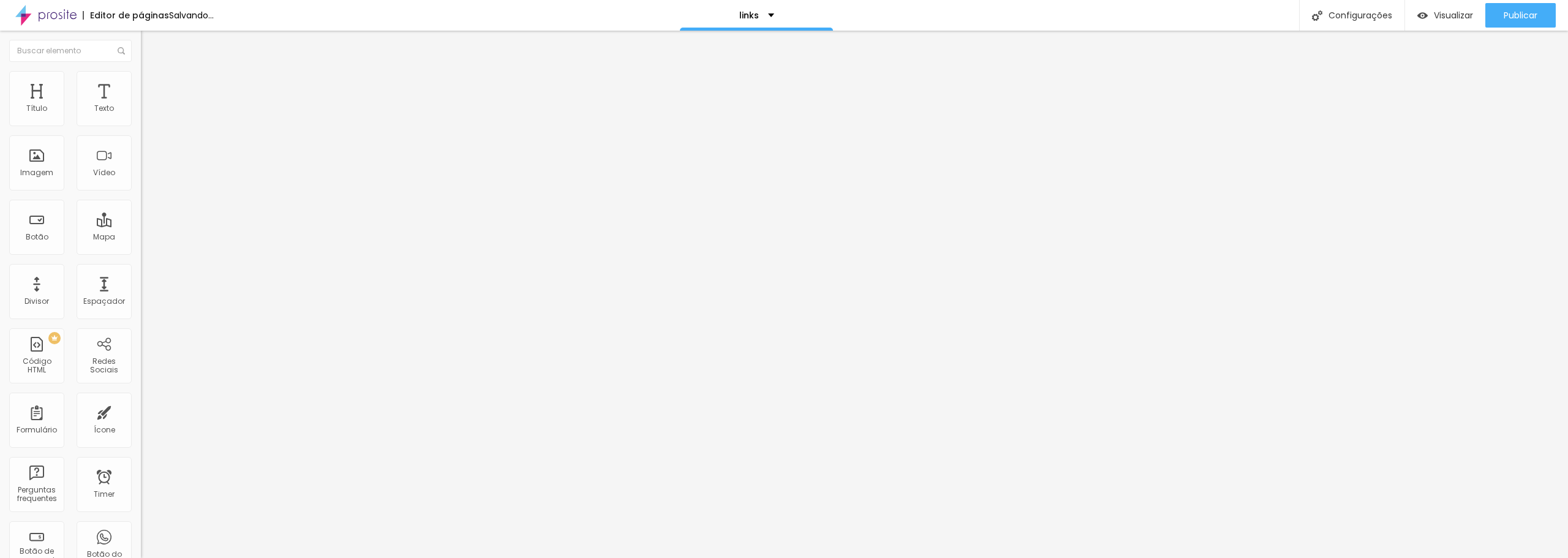
type input "138"
type input "153"
type input "171"
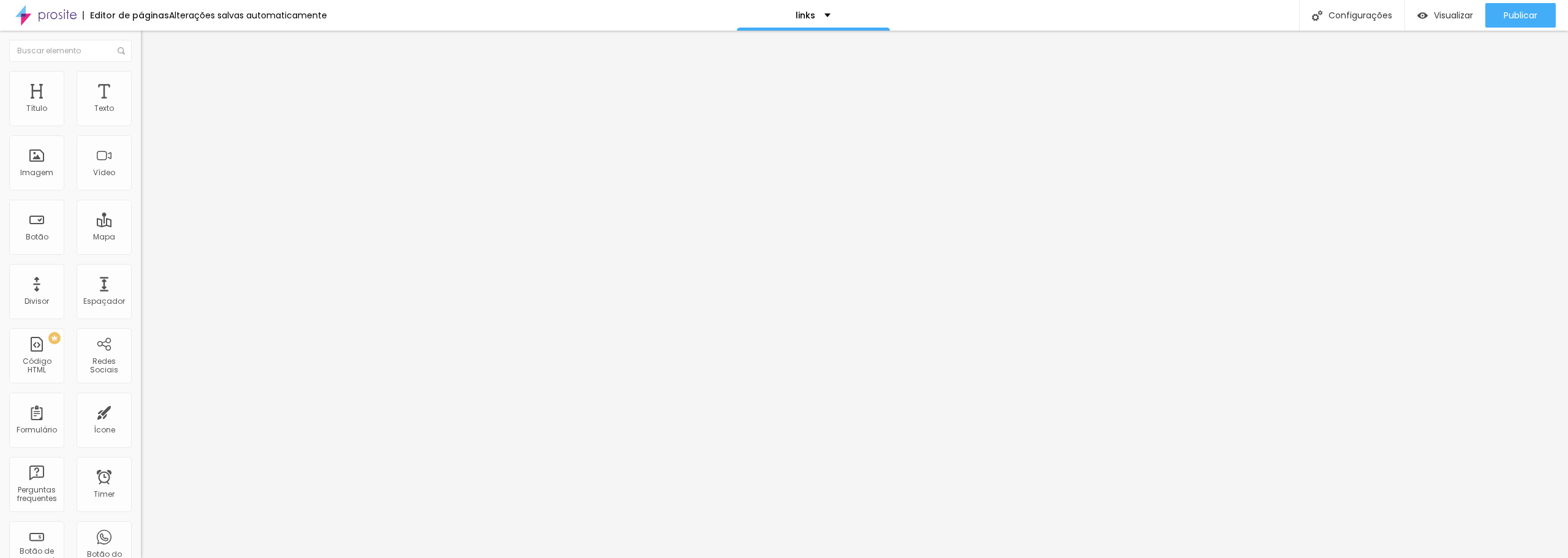
type input "178"
type input "189"
type input "198"
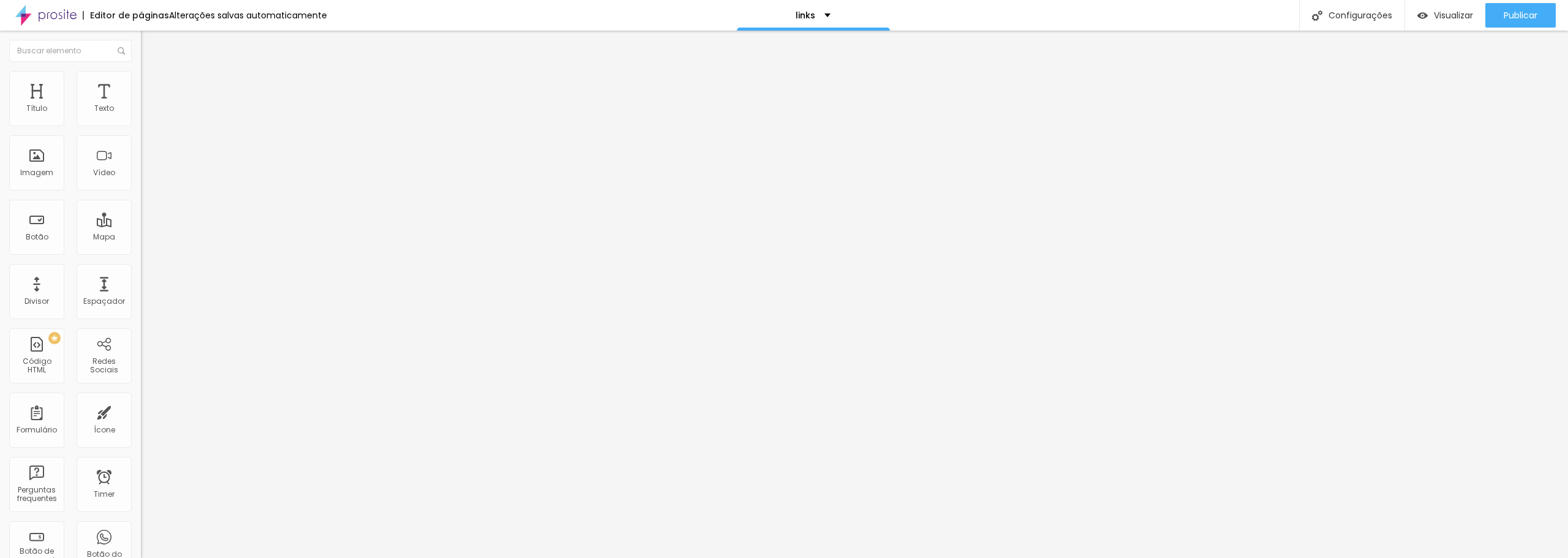
type input "198"
type input "200"
drag, startPoint x: 59, startPoint y: 158, endPoint x: 144, endPoint y: 163, distance: 85.1
type input "200"
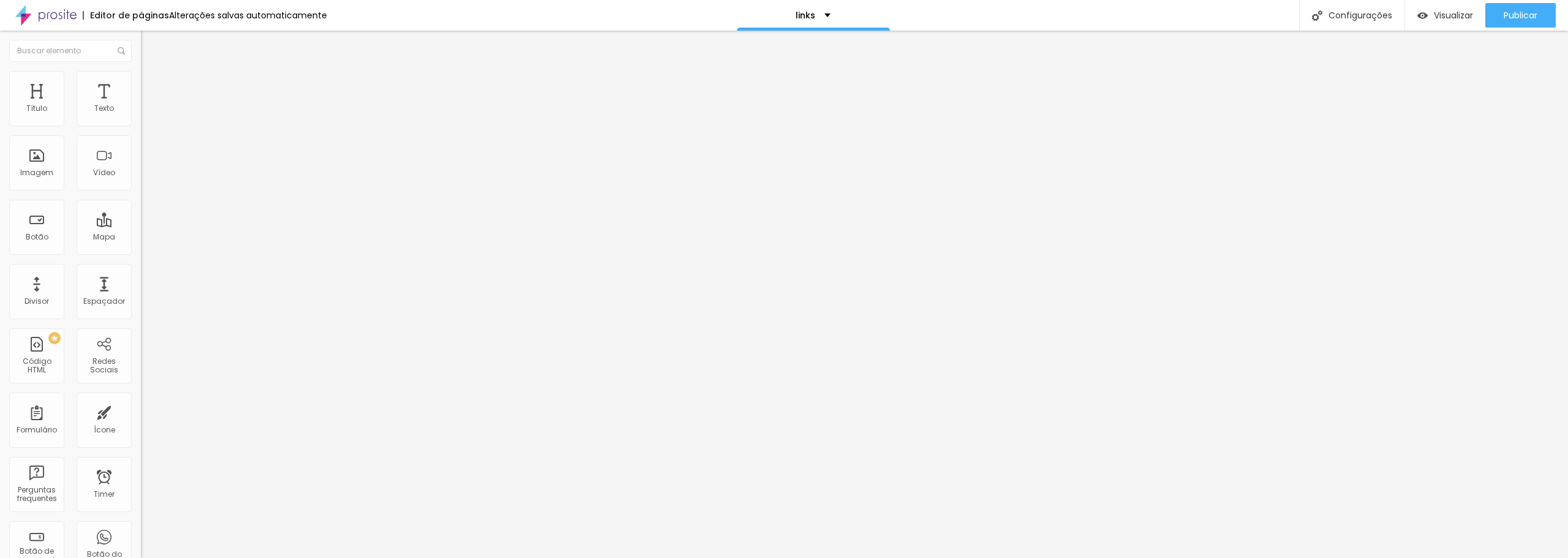
click at [144, 269] on input "range" at bounding box center [180, 274] width 79 height 10
type input "15"
type input "10"
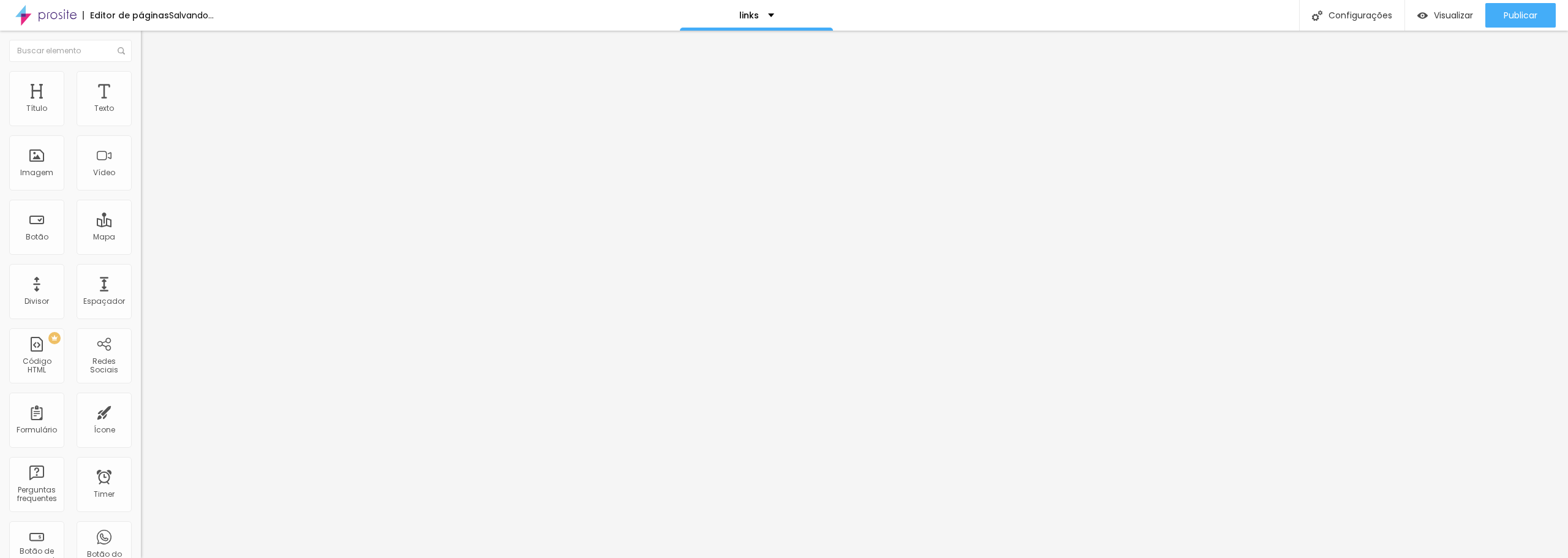
type input "15"
type input "20"
type input "25"
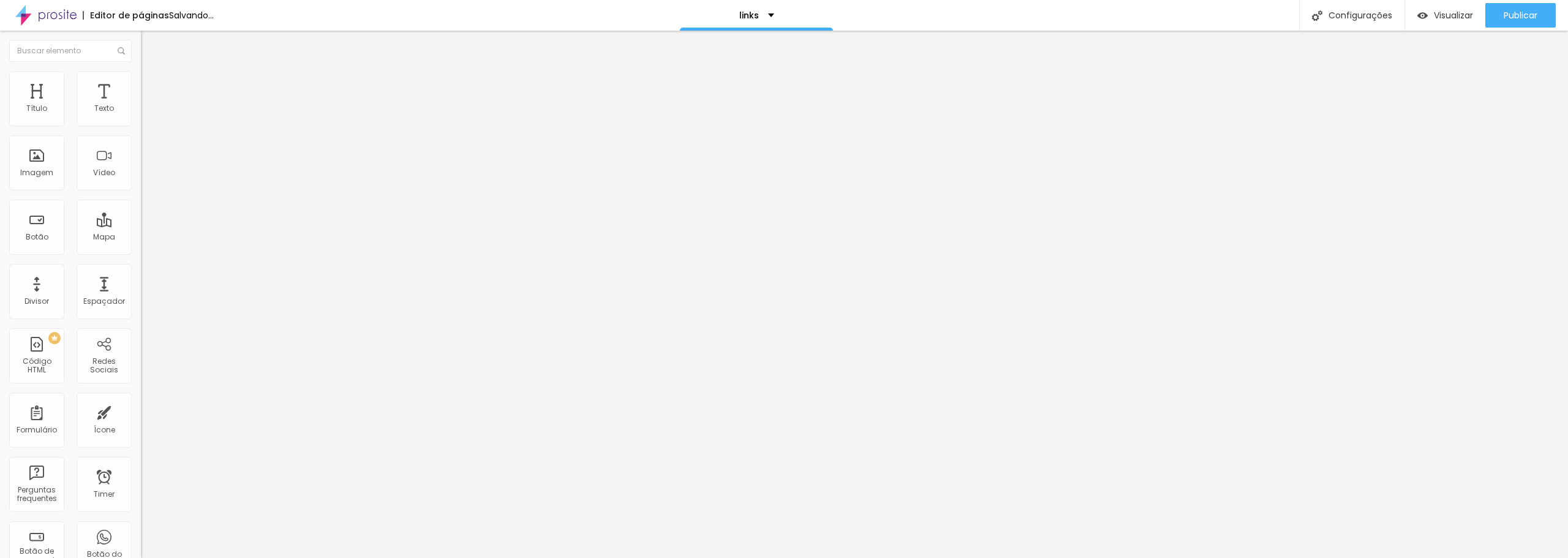
type input "25"
type input "30"
type input "35"
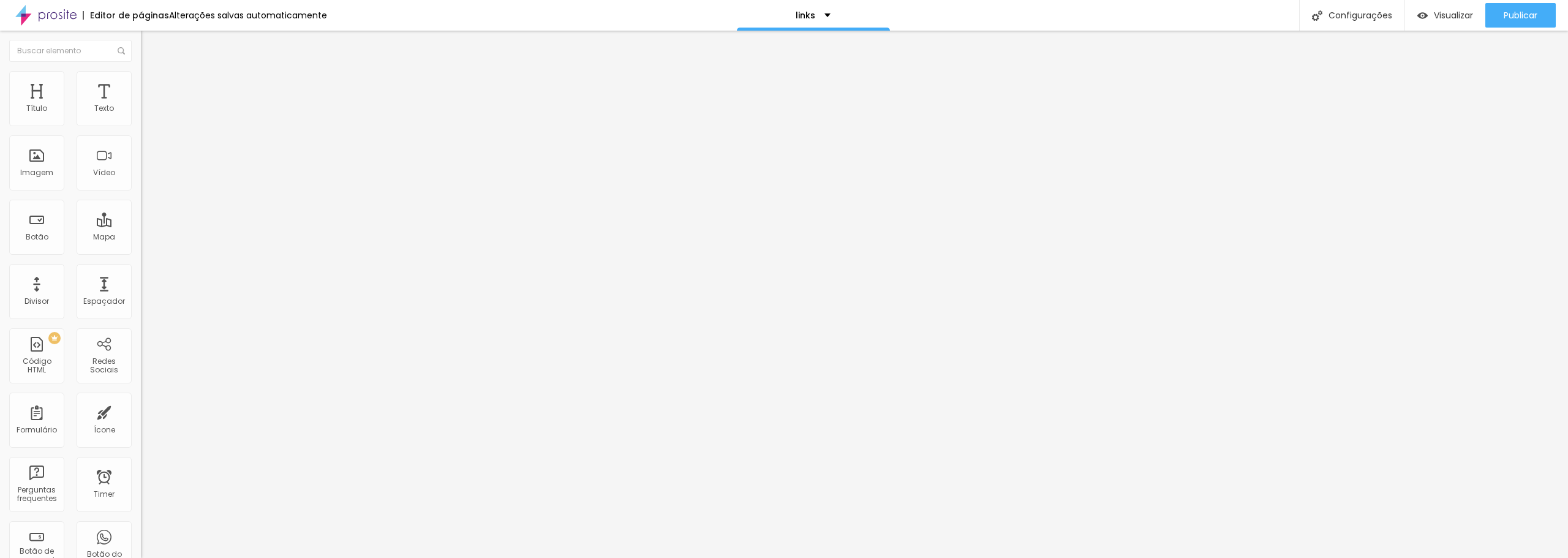
type input "40"
drag, startPoint x: 28, startPoint y: 132, endPoint x: 46, endPoint y: 142, distance: 20.6
click at [141, 125] on input "range" at bounding box center [180, 120] width 79 height 10
click at [141, 84] on li "Avançado" at bounding box center [211, 90] width 141 height 12
click at [141, 75] on img at bounding box center [146, 76] width 11 height 11
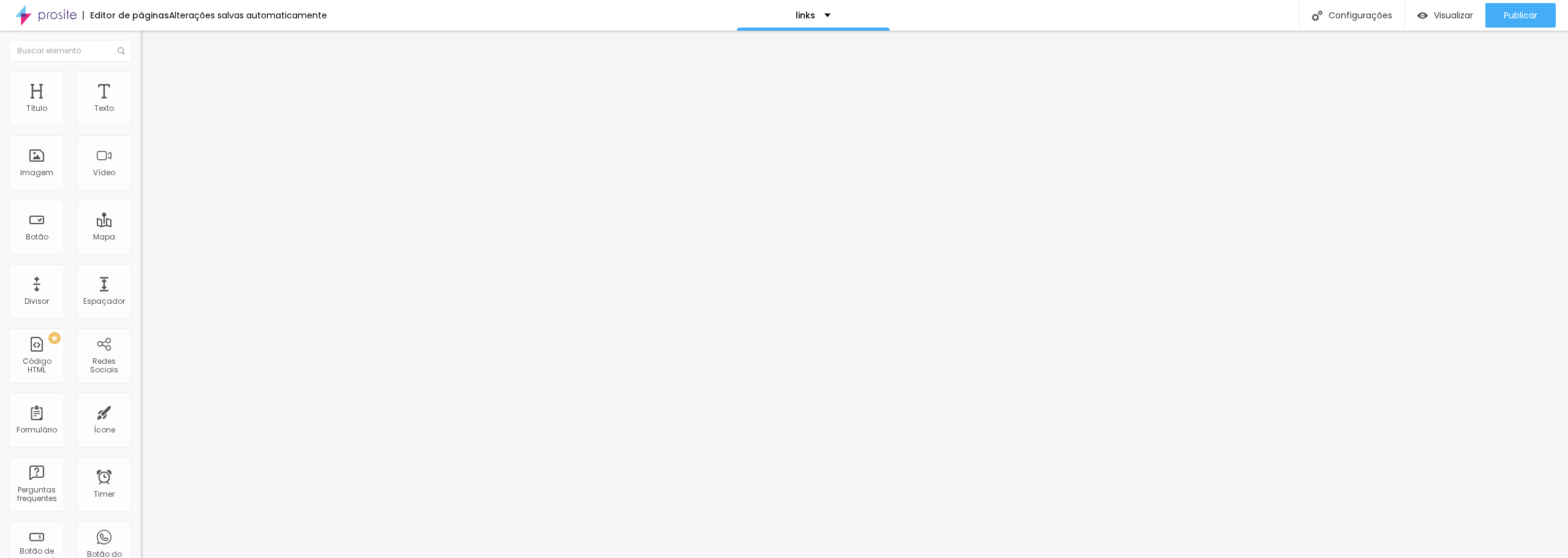
drag, startPoint x: 106, startPoint y: 157, endPoint x: 67, endPoint y: 153, distance: 39.2
click at [141, 269] on input "range" at bounding box center [180, 274] width 79 height 10
drag, startPoint x: 49, startPoint y: 131, endPoint x: 30, endPoint y: 129, distance: 19.1
click at [141, 125] on input "range" at bounding box center [180, 120] width 79 height 10
click at [141, 388] on input "Quero Reservar Meu Ensaio - Mai 📸" at bounding box center [214, 395] width 147 height 12
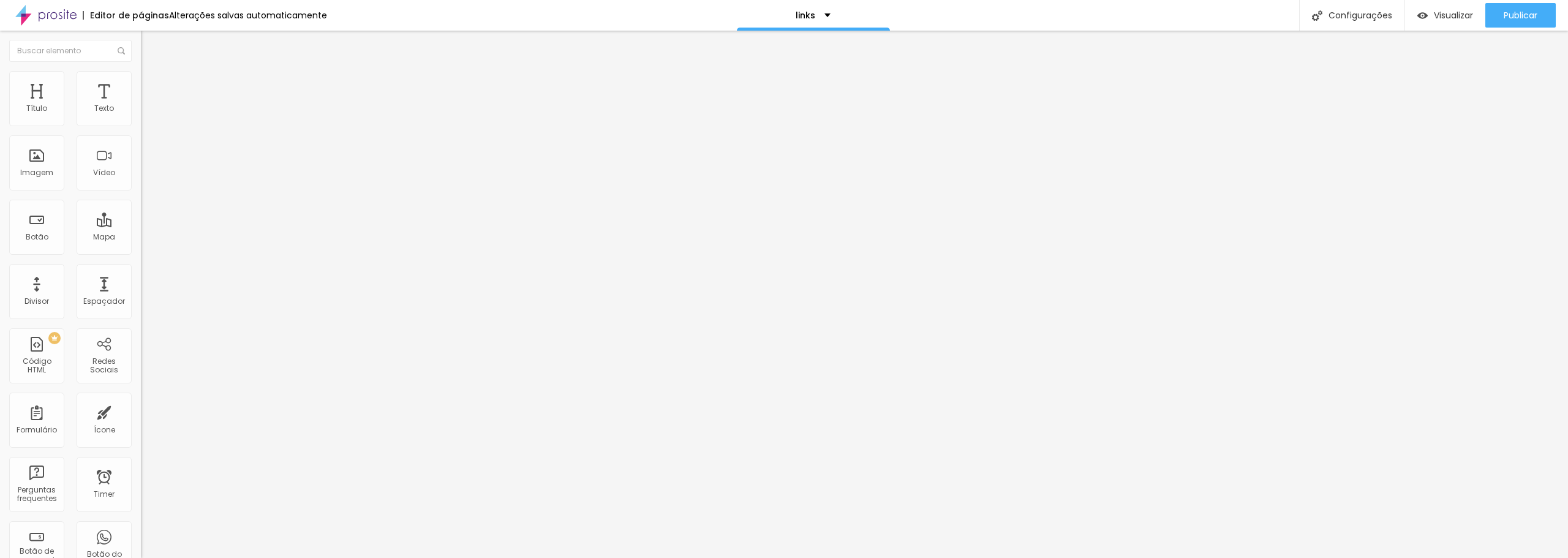
drag, startPoint x: 116, startPoint y: 178, endPoint x: 2, endPoint y: 185, distance: 114.2
click at [141, 185] on div "Número do WhatsApp * [PHONE_NUMBER] + 55 Texto do botão Quero Reservar Meu Ensa…" at bounding box center [211, 309] width 141 height 408
click at [1357, 21] on div "Configurações" at bounding box center [1351, 15] width 106 height 30
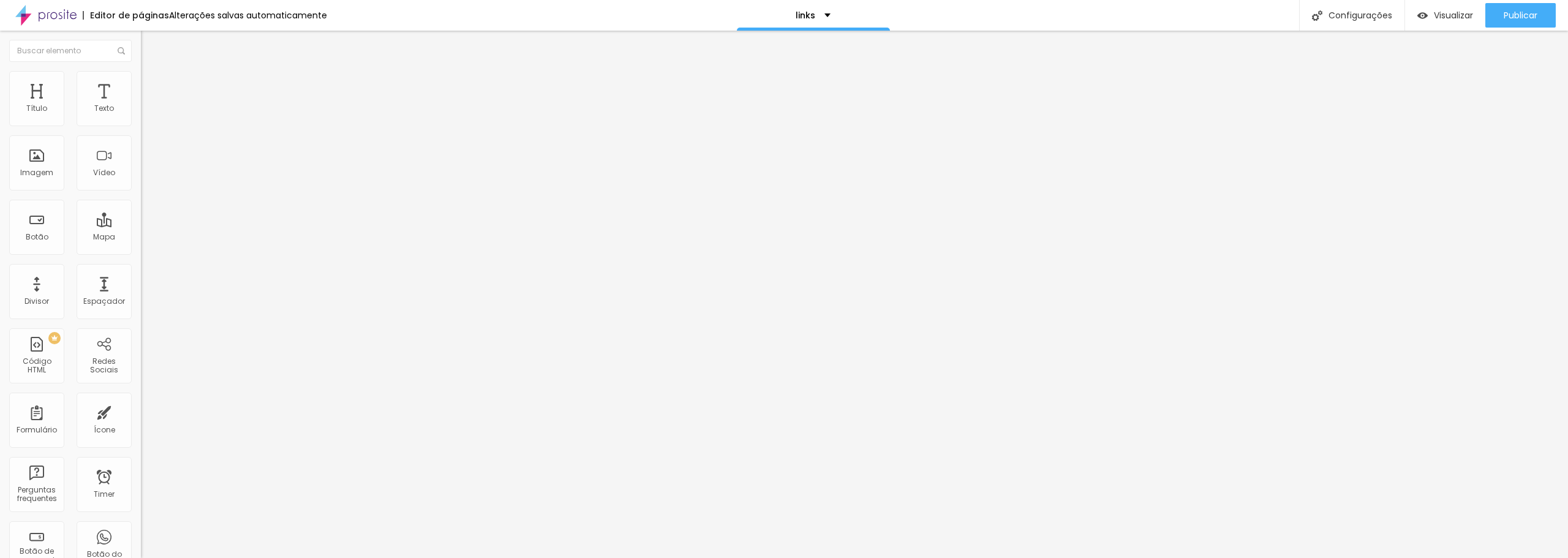
click at [1500, 15] on button "Publicar" at bounding box center [1520, 15] width 71 height 24
click at [1354, 9] on div "Configurações" at bounding box center [1351, 15] width 106 height 30
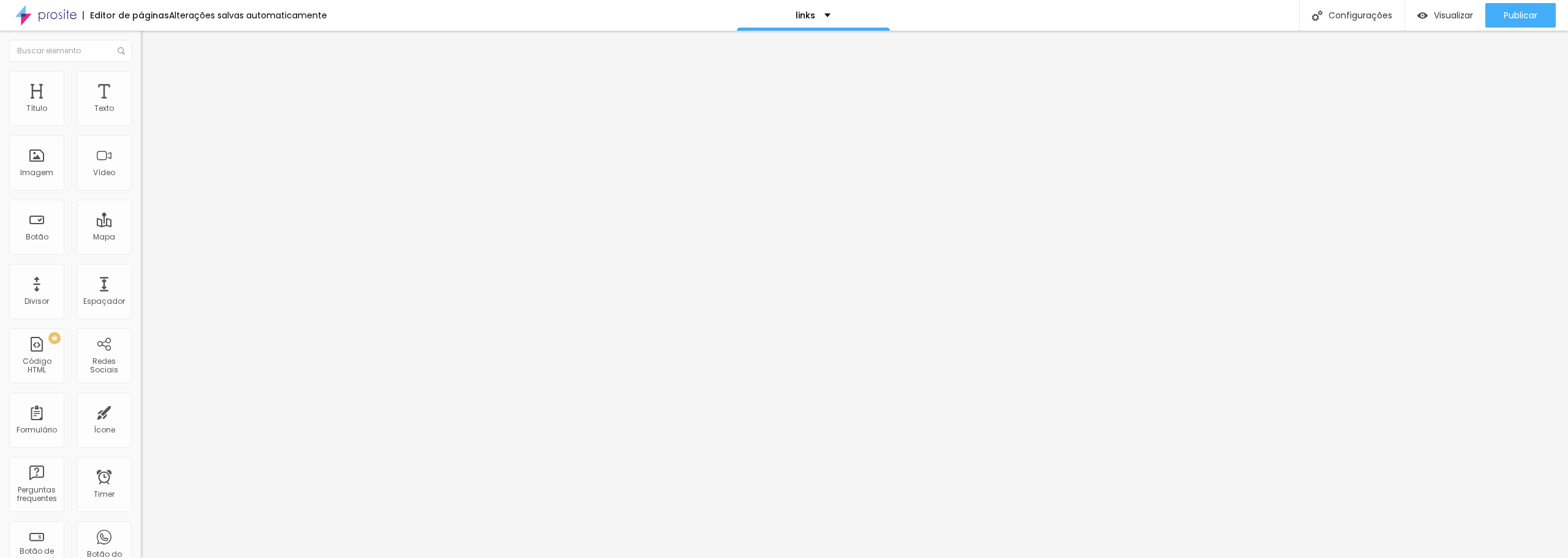
type input "/contato-"
click at [1538, 14] on button "Publicar" at bounding box center [1520, 15] width 71 height 24
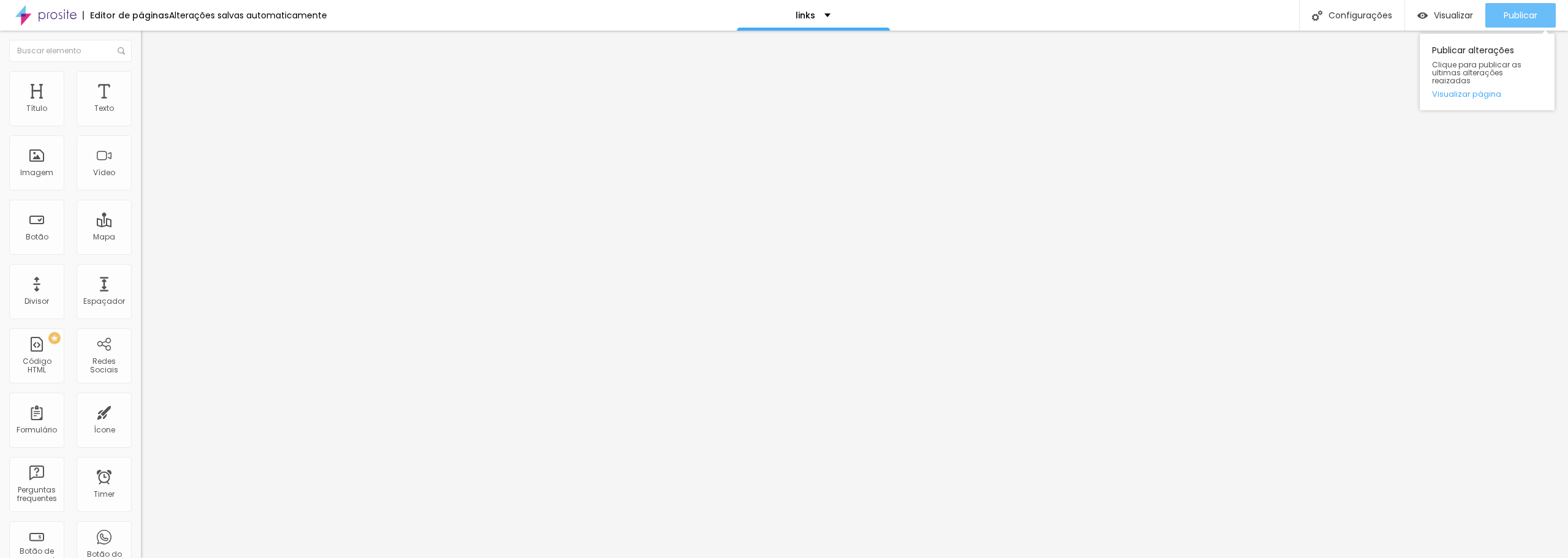
click at [1513, 15] on span "Publicar" at bounding box center [1520, 15] width 33 height 10
